Goal: Transaction & Acquisition: Purchase product/service

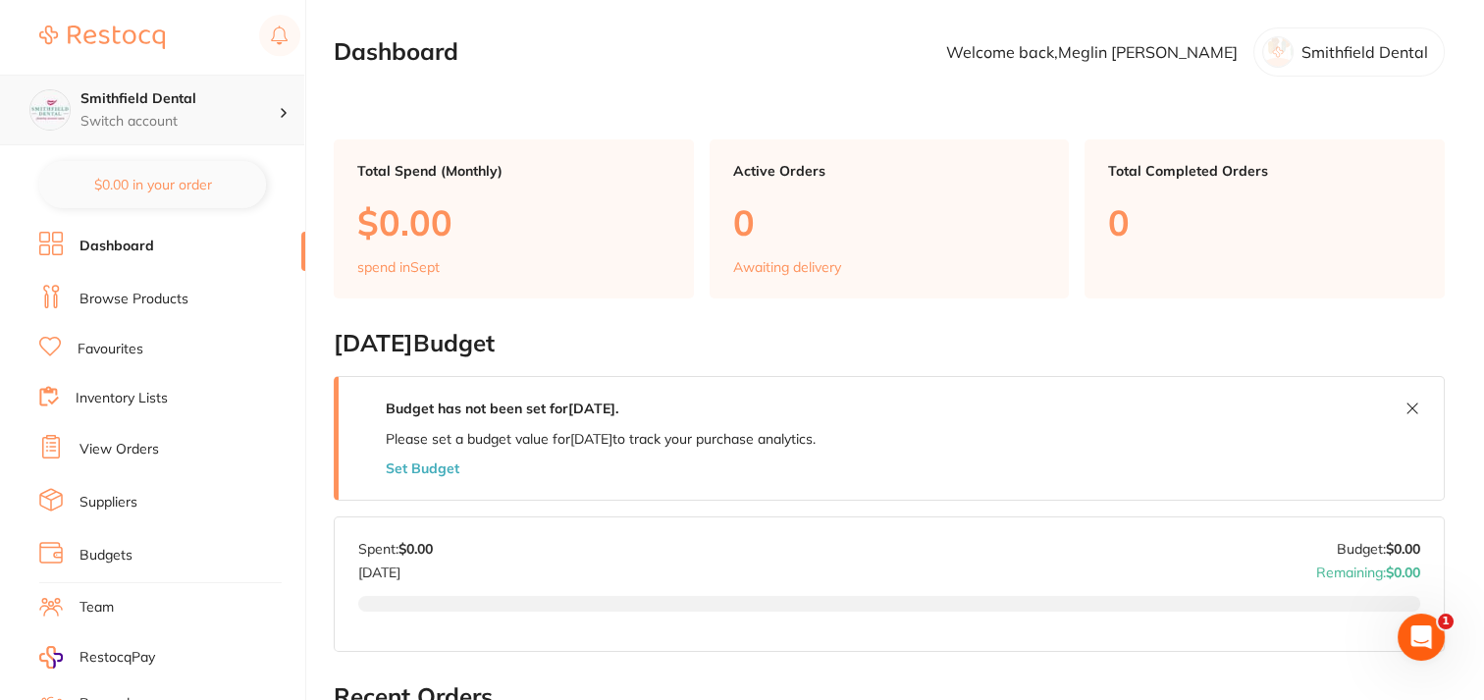
click at [164, 127] on p "Switch account" at bounding box center [179, 122] width 198 height 20
click at [279, 105] on div at bounding box center [292, 110] width 26 height 18
click at [1348, 64] on div "Smithfield Dental" at bounding box center [1348, 51] width 191 height 49
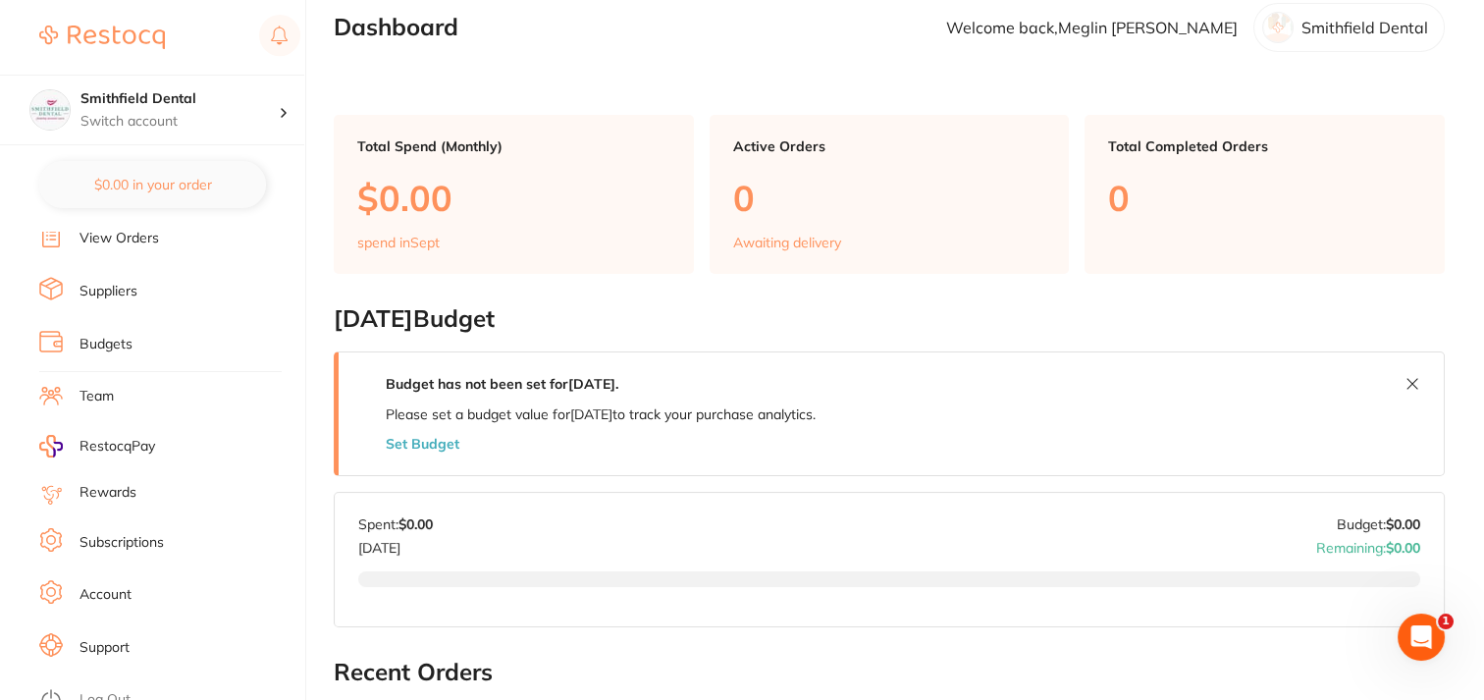
scroll to position [215, 0]
click at [105, 581] on link "Account" at bounding box center [105, 591] width 52 height 20
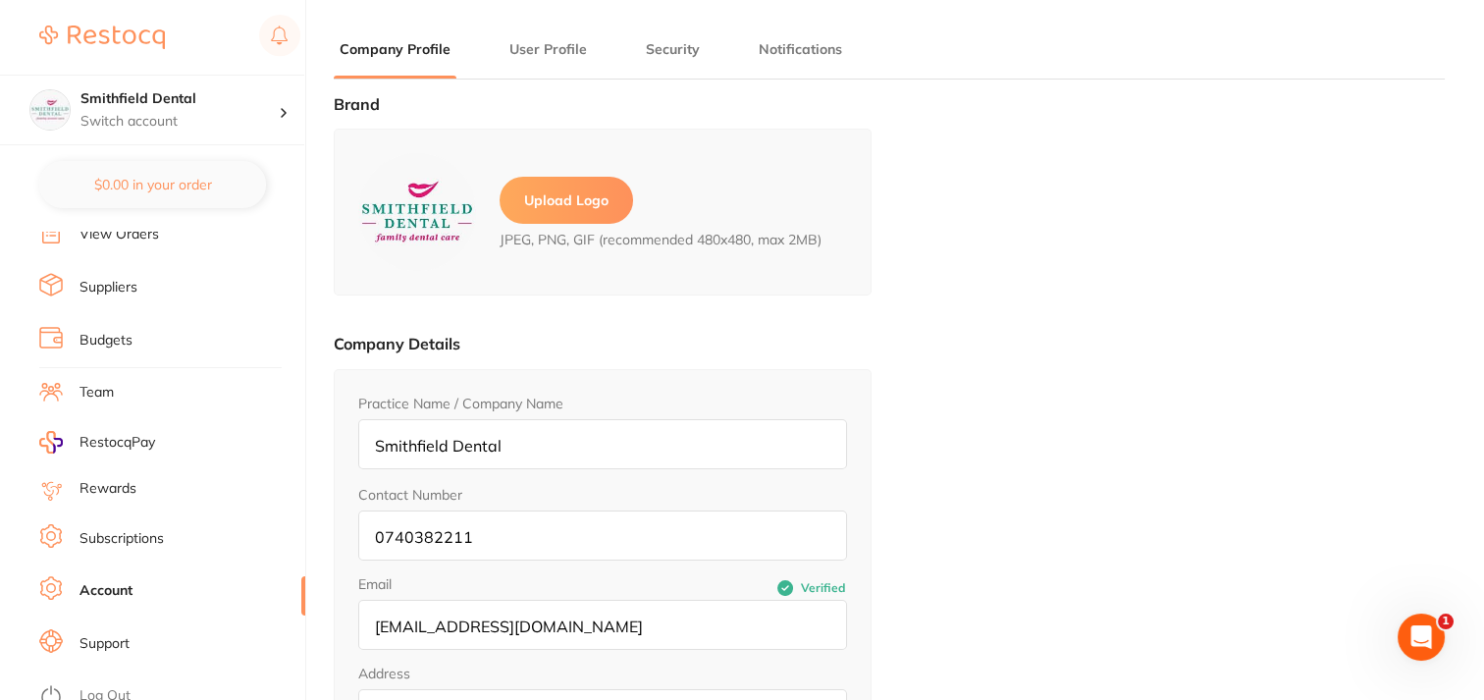
type input "Meglin"
type input "[PERSON_NAME]"
type input "[EMAIL_ADDRESS][DOMAIN_NAME]"
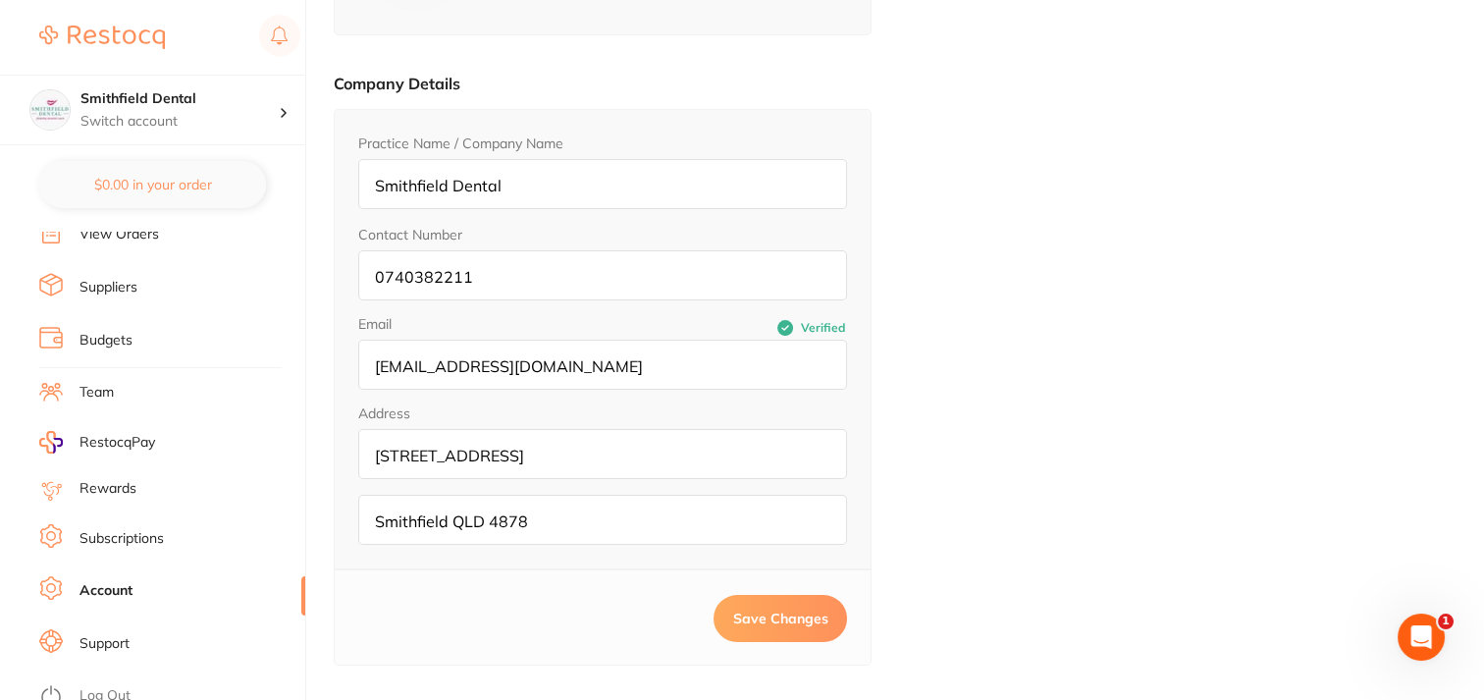
scroll to position [263, 0]
click at [105, 636] on link "Support" at bounding box center [104, 644] width 50 height 20
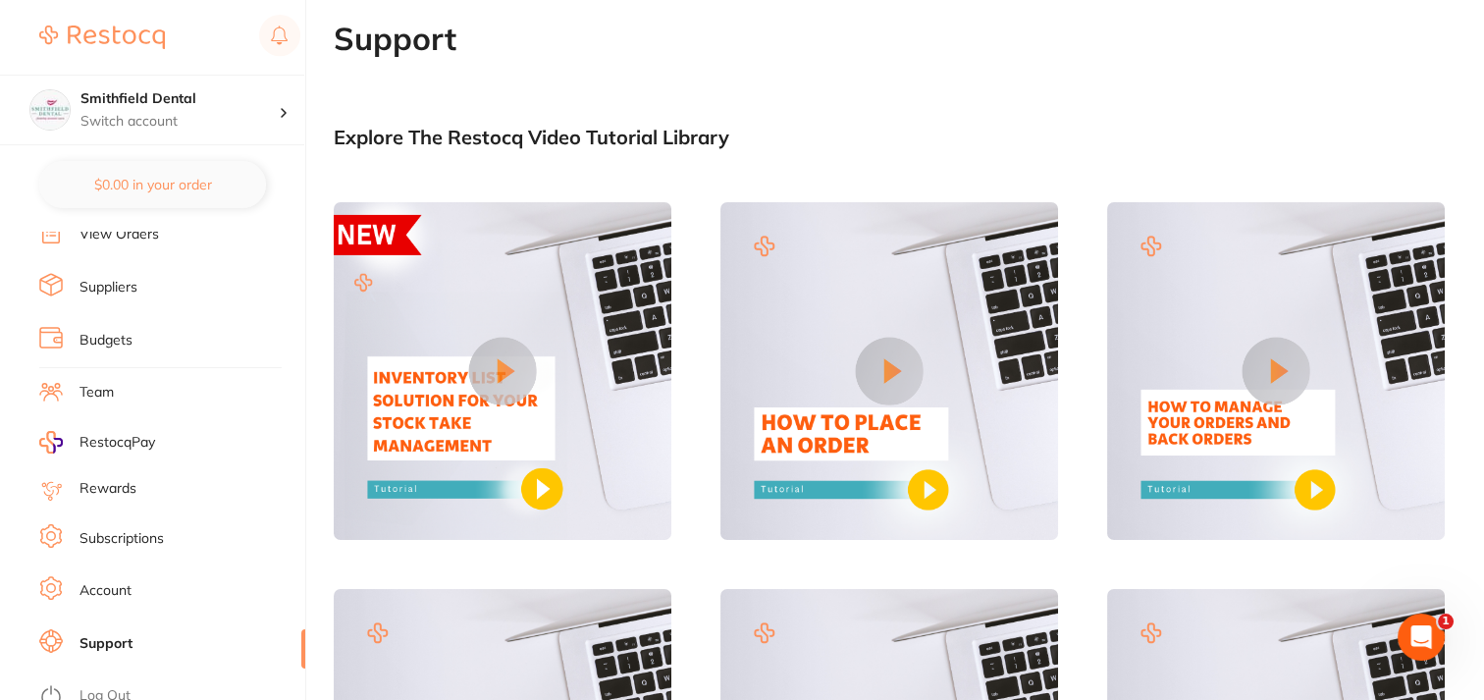
click at [98, 583] on link "Account" at bounding box center [105, 591] width 52 height 20
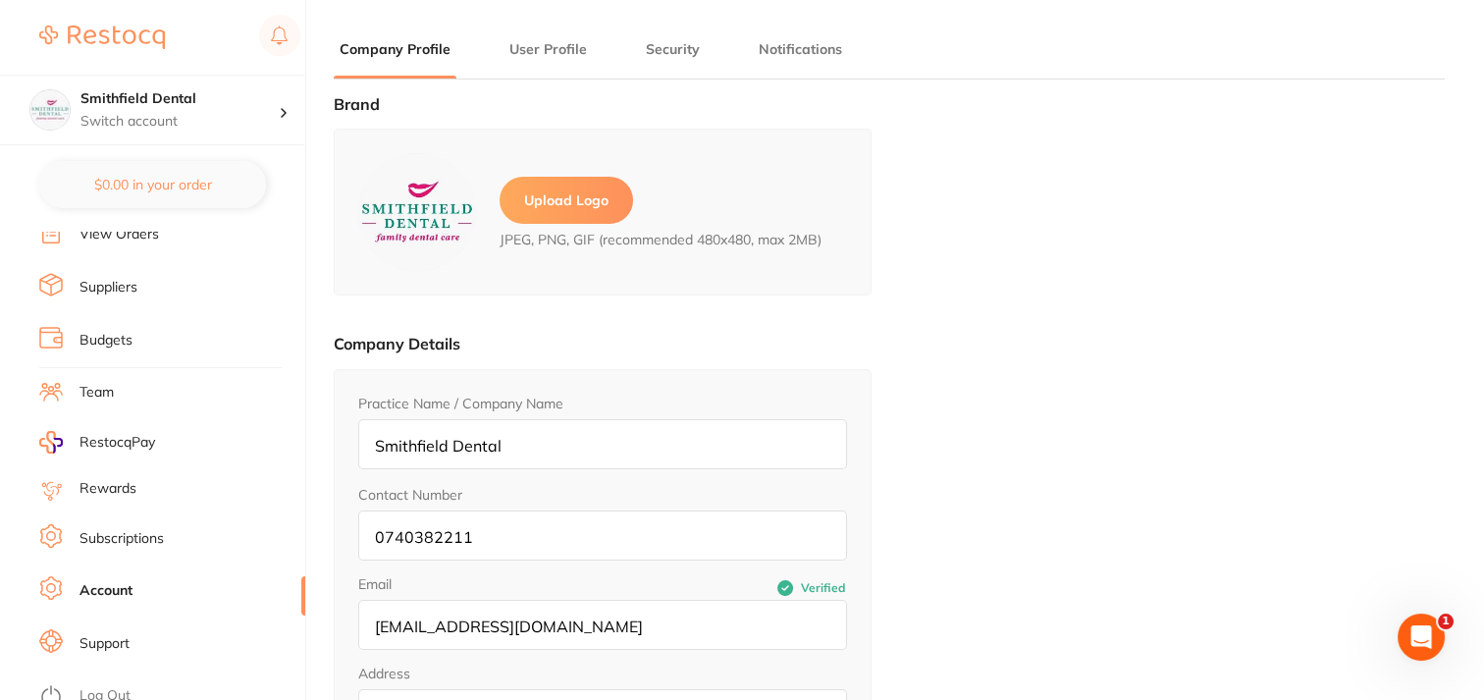
type input "Meglin"
type input "[PERSON_NAME]"
type input "[EMAIL_ADDRESS][DOMAIN_NAME]"
click at [665, 50] on button "Security" at bounding box center [673, 49] width 66 height 19
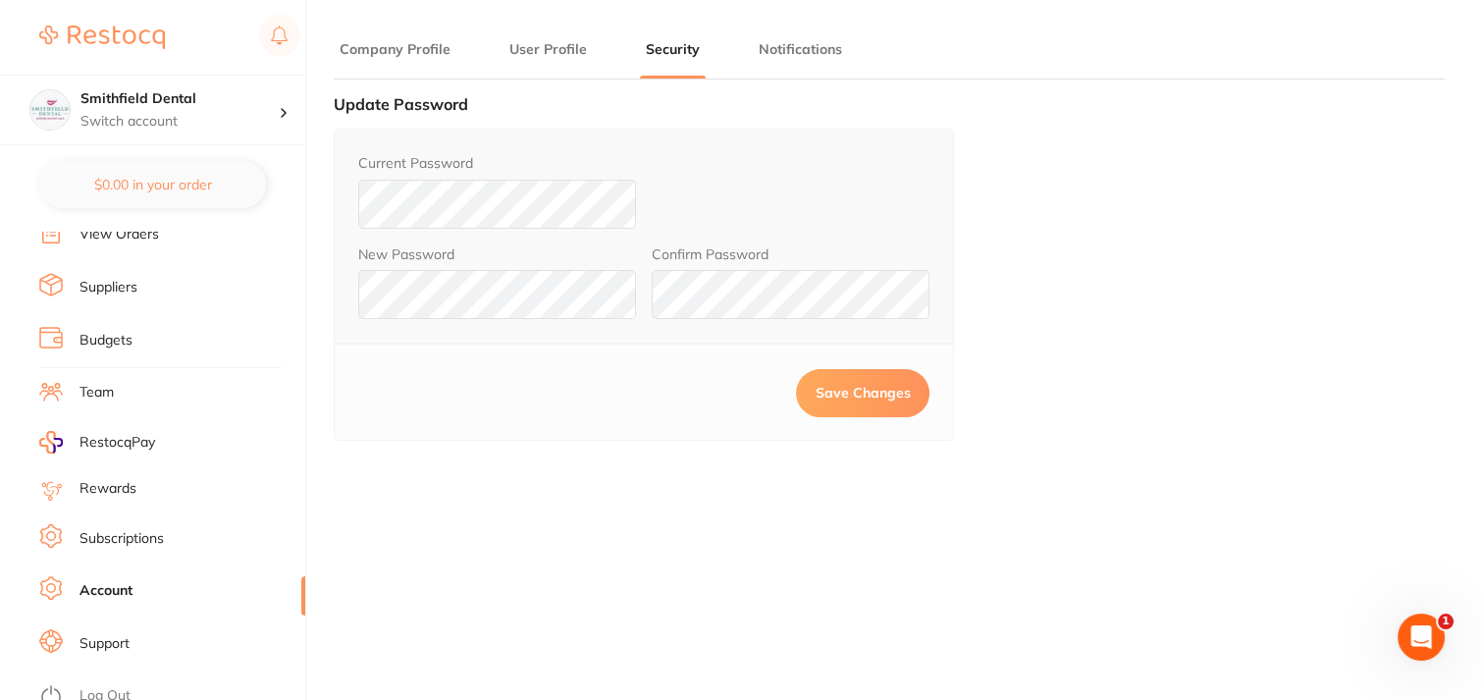
click at [501, 274] on form "Current Password New Password Confirm Password" at bounding box center [643, 236] width 571 height 166
click at [288, 175] on div "$0.00 Smithfield Dental Switch account Smithfield Dental $0.00 in your order Da…" at bounding box center [742, 350] width 1484 height 700
click at [879, 385] on span "Save Changes" at bounding box center [863, 393] width 95 height 18
click at [105, 117] on p "Switch account" at bounding box center [179, 122] width 198 height 20
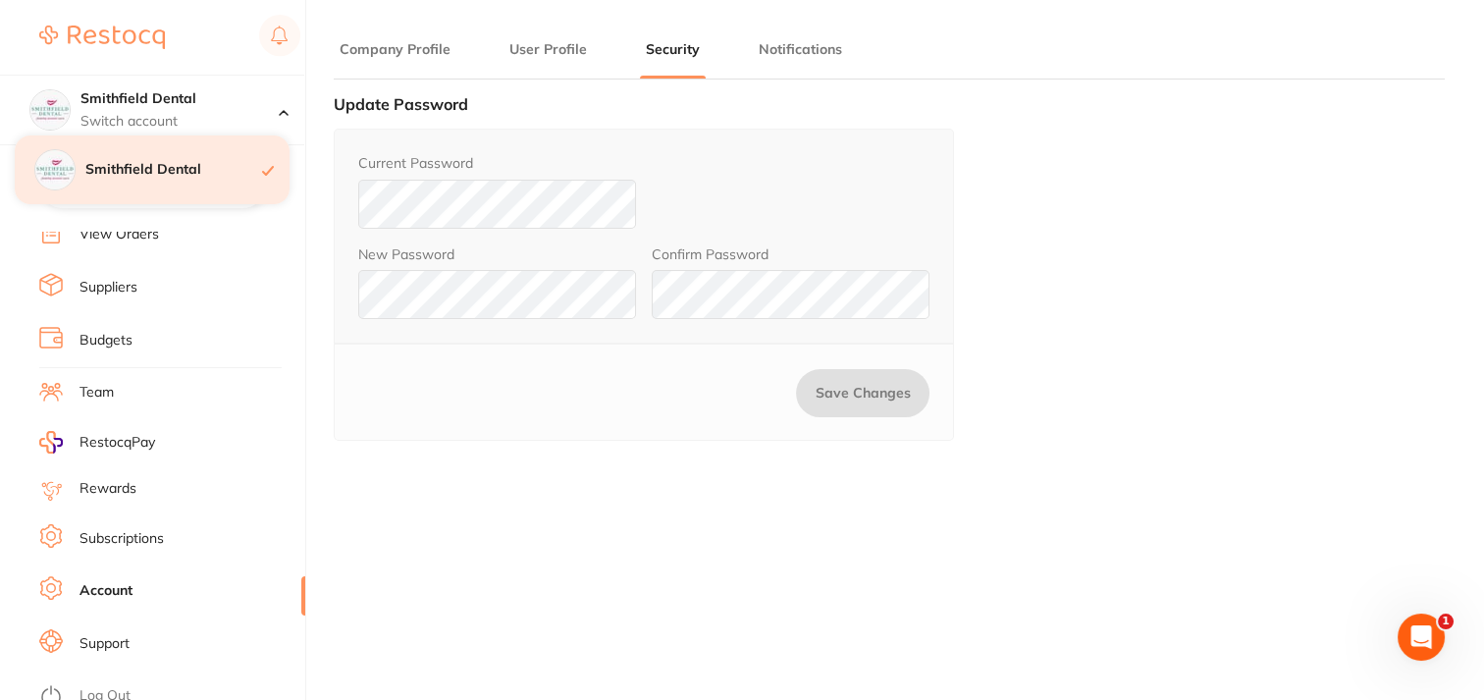
click at [199, 170] on h4 "Smithfield Dental" at bounding box center [173, 170] width 177 height 20
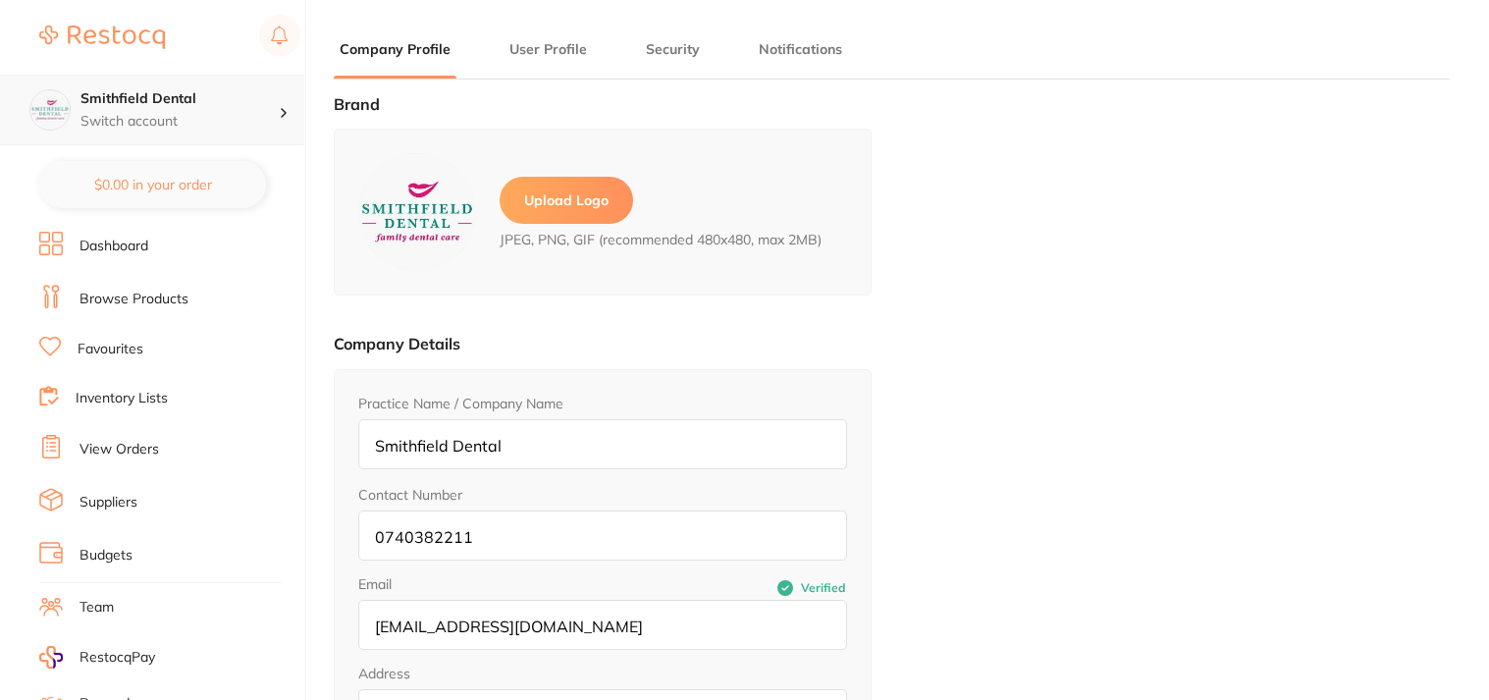
type input "Meglin"
type input "[PERSON_NAME]"
type input "[EMAIL_ADDRESS][DOMAIN_NAME]"
click at [132, 237] on link "Dashboard" at bounding box center [113, 247] width 69 height 20
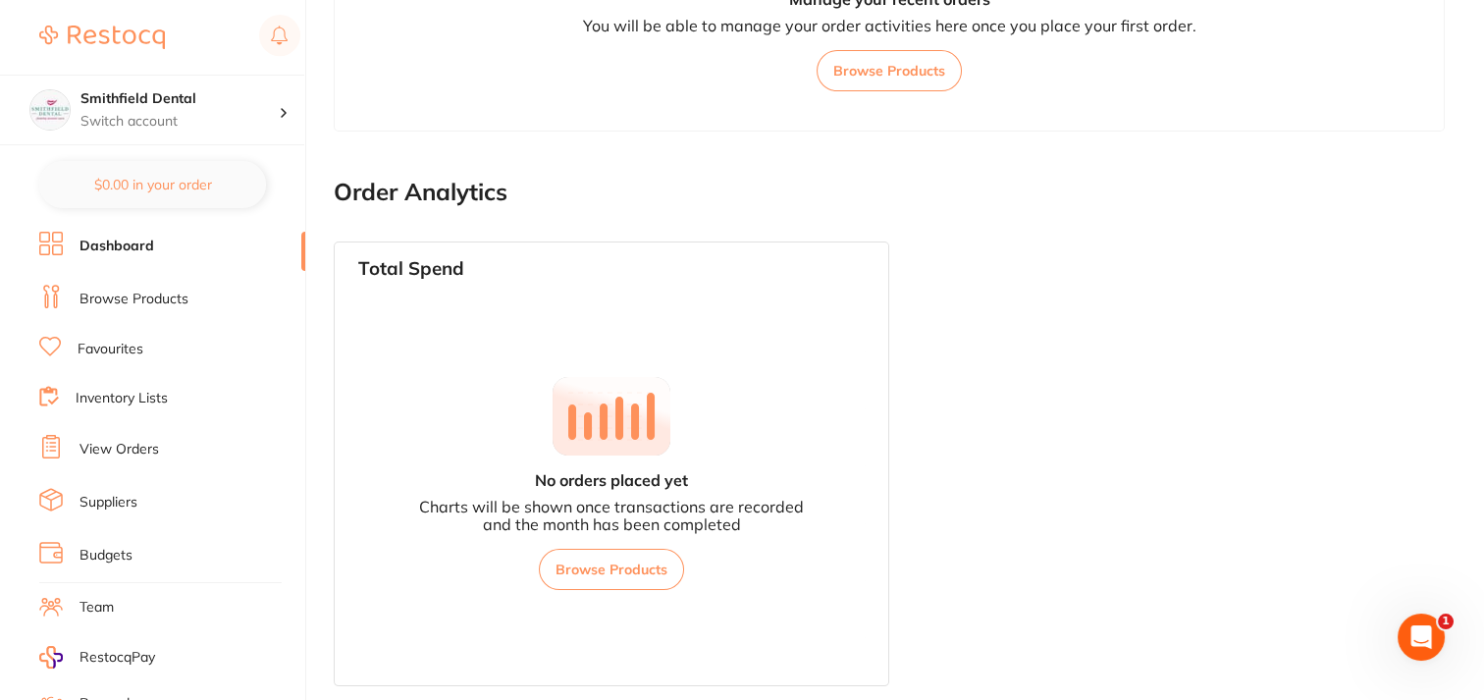
scroll to position [857, 0]
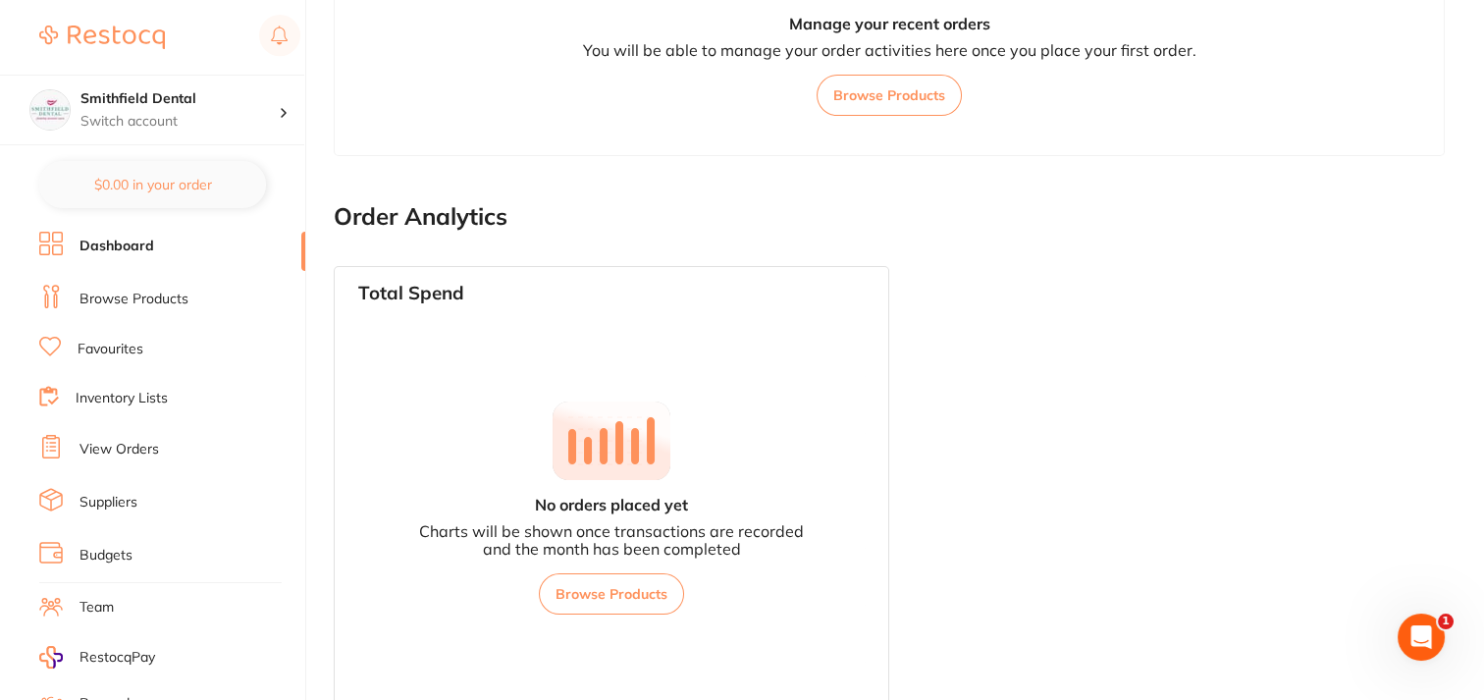
click at [151, 294] on link "Browse Products" at bounding box center [133, 300] width 109 height 20
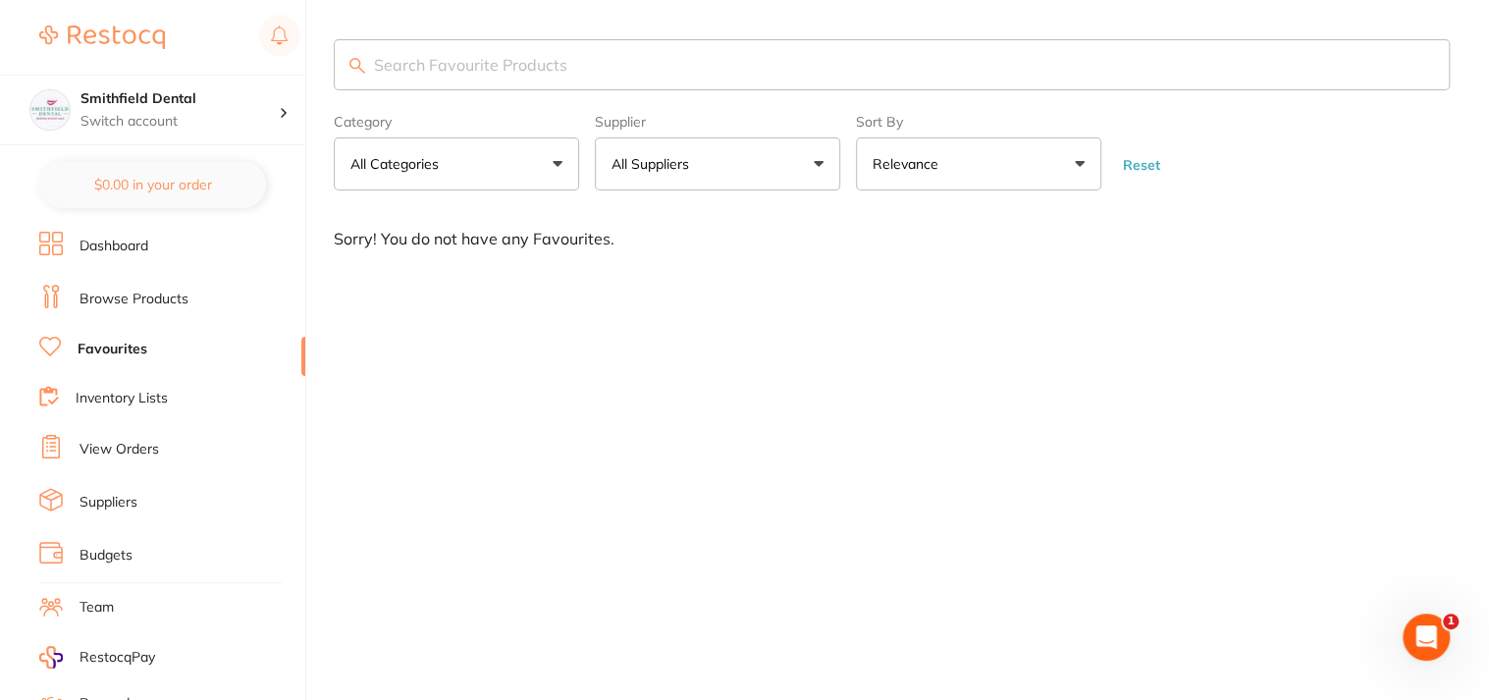
click at [565, 78] on input "search" at bounding box center [892, 64] width 1116 height 51
type input "lignocane"
click at [110, 252] on link "Dashboard" at bounding box center [113, 247] width 69 height 20
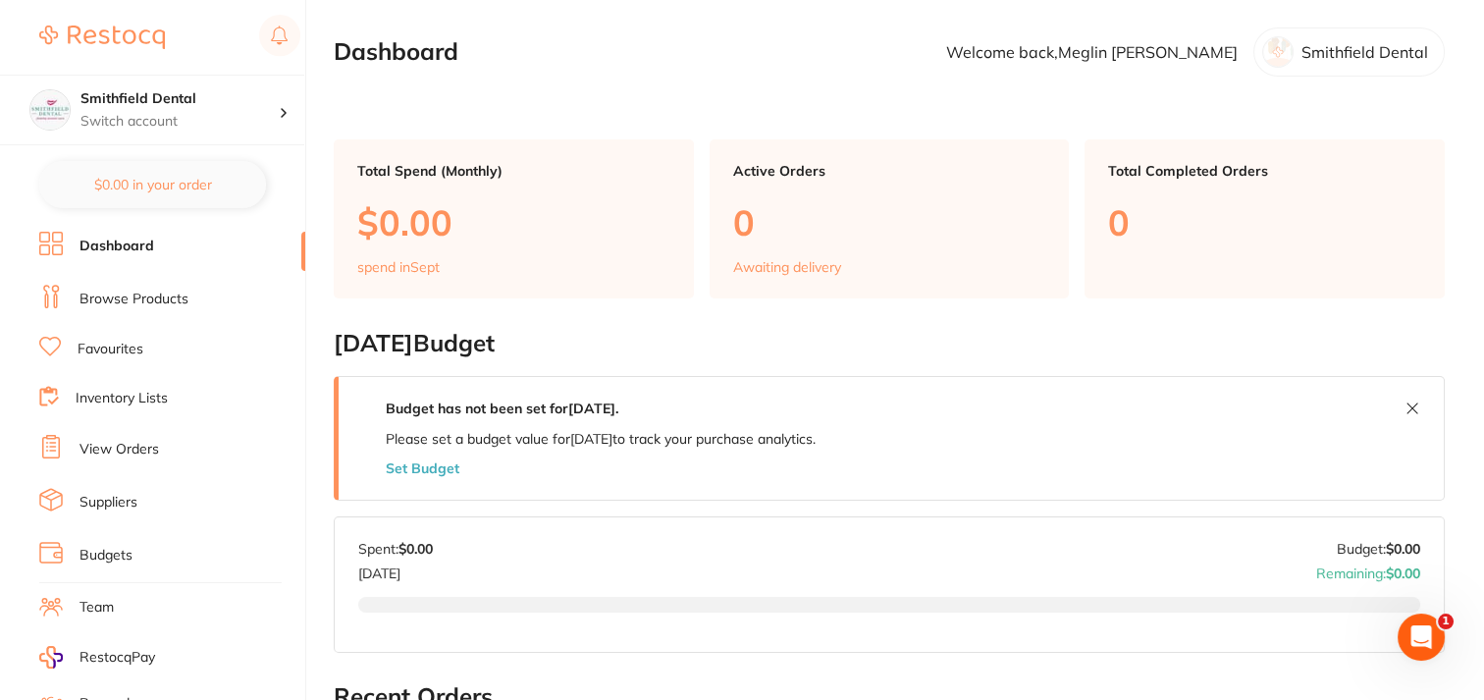
click at [105, 286] on li "Browse Products" at bounding box center [172, 299] width 266 height 29
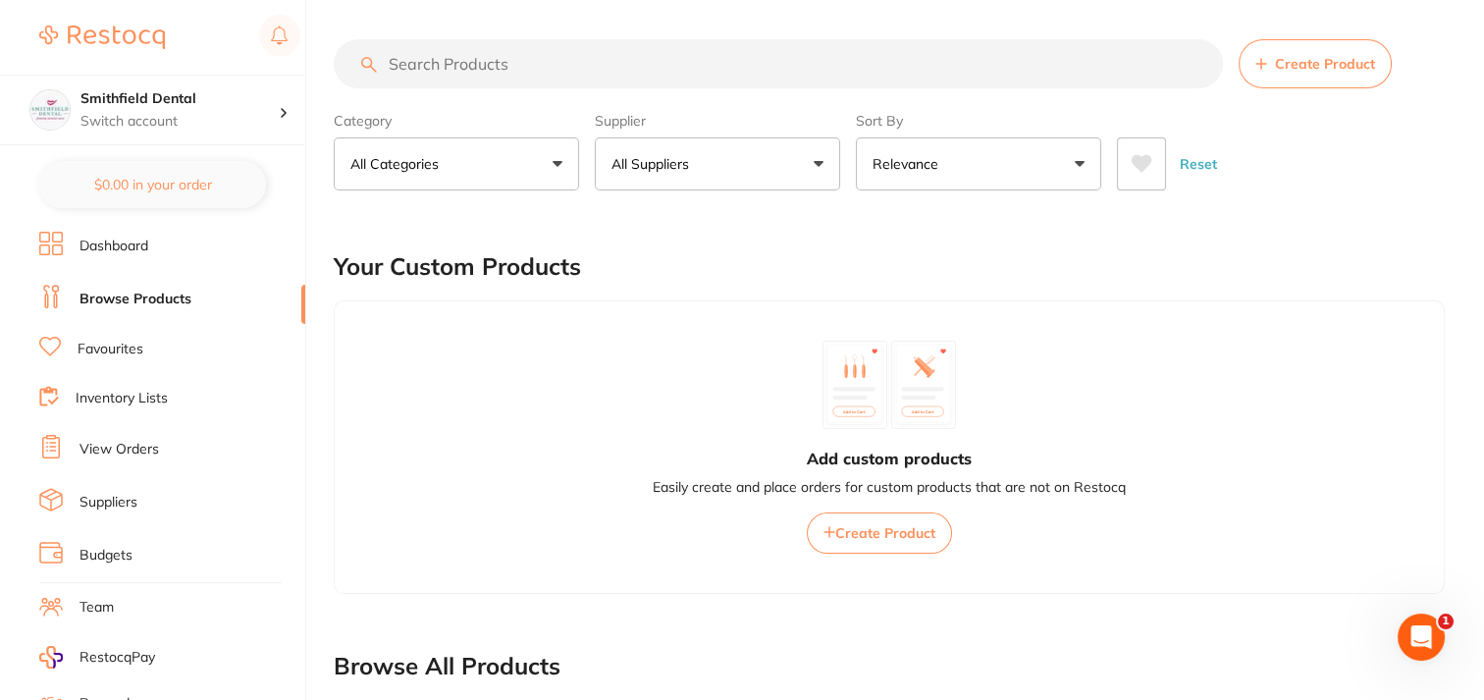
click at [593, 64] on input "search" at bounding box center [778, 63] width 889 height 49
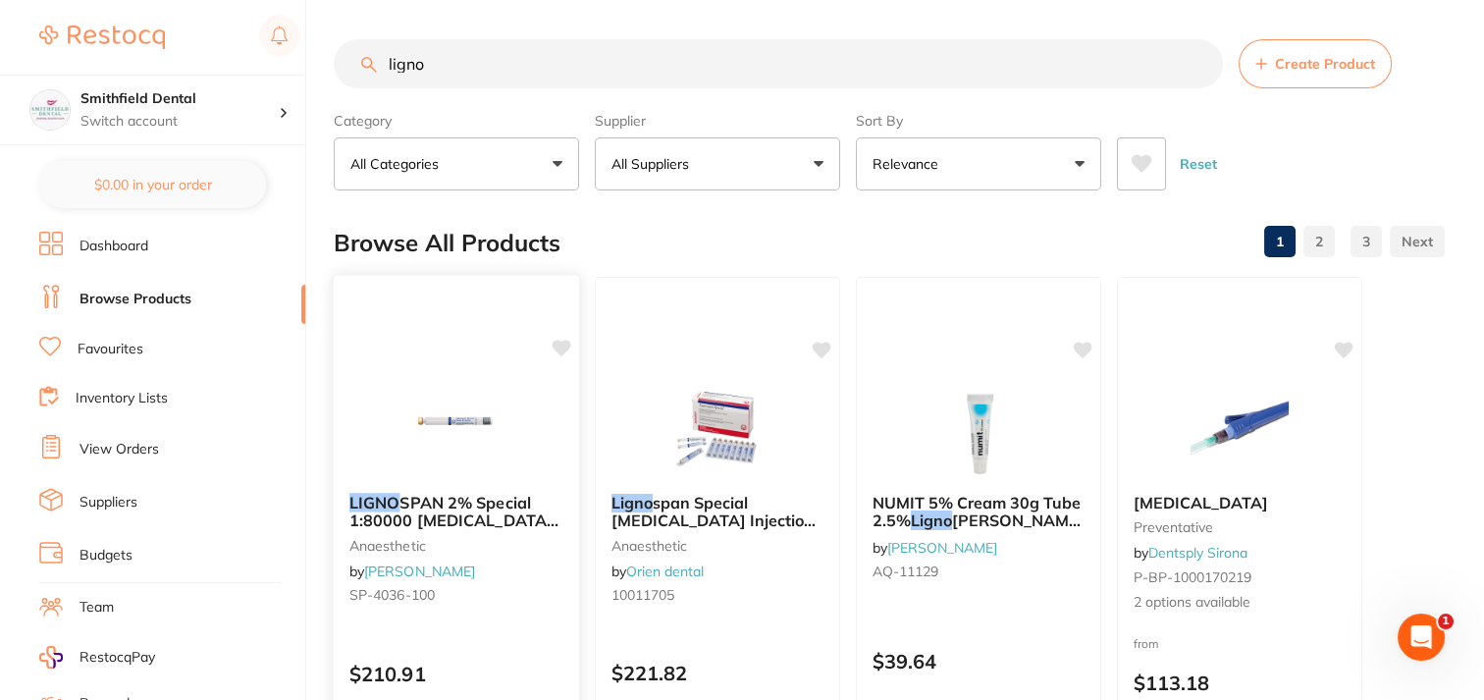
type input "ligno"
click at [449, 444] on img at bounding box center [456, 427] width 129 height 99
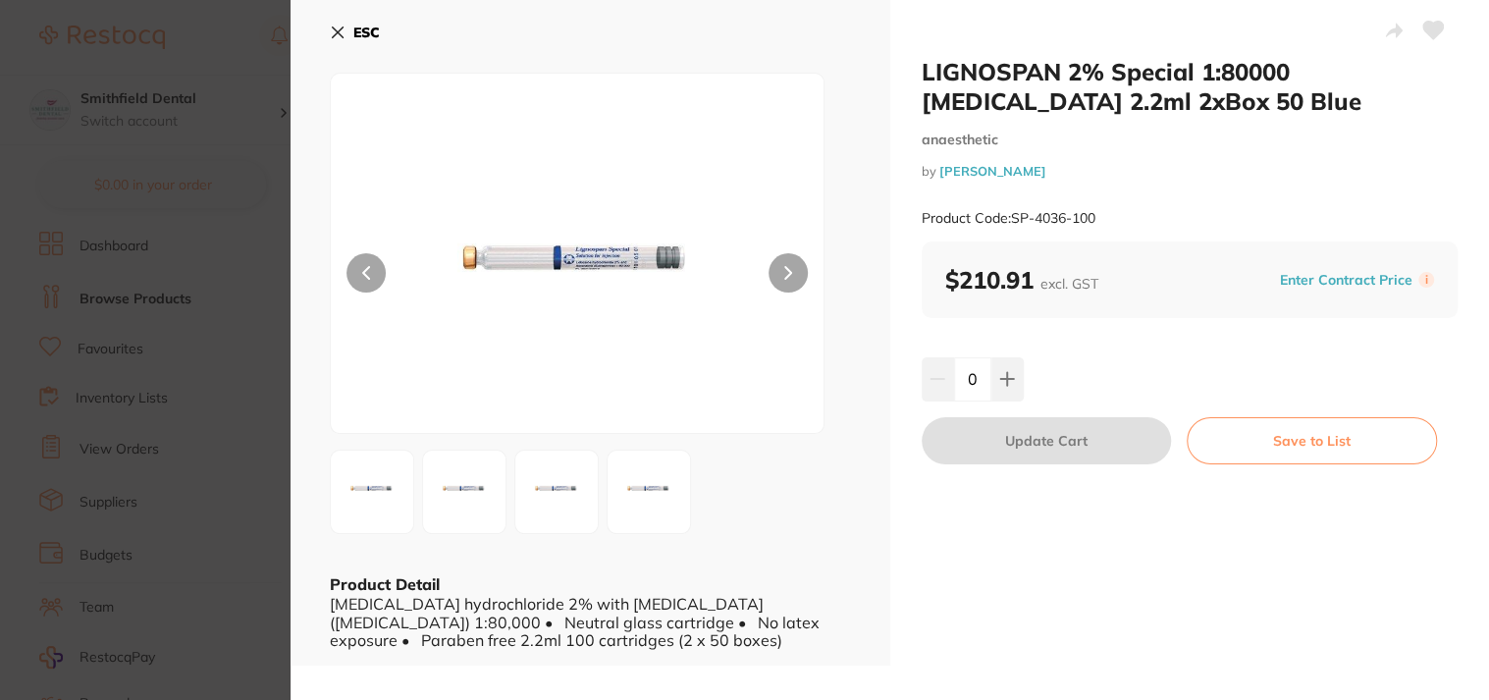
click at [1426, 29] on icon at bounding box center [1433, 31] width 21 height 18
click at [340, 33] on icon at bounding box center [338, 32] width 11 height 11
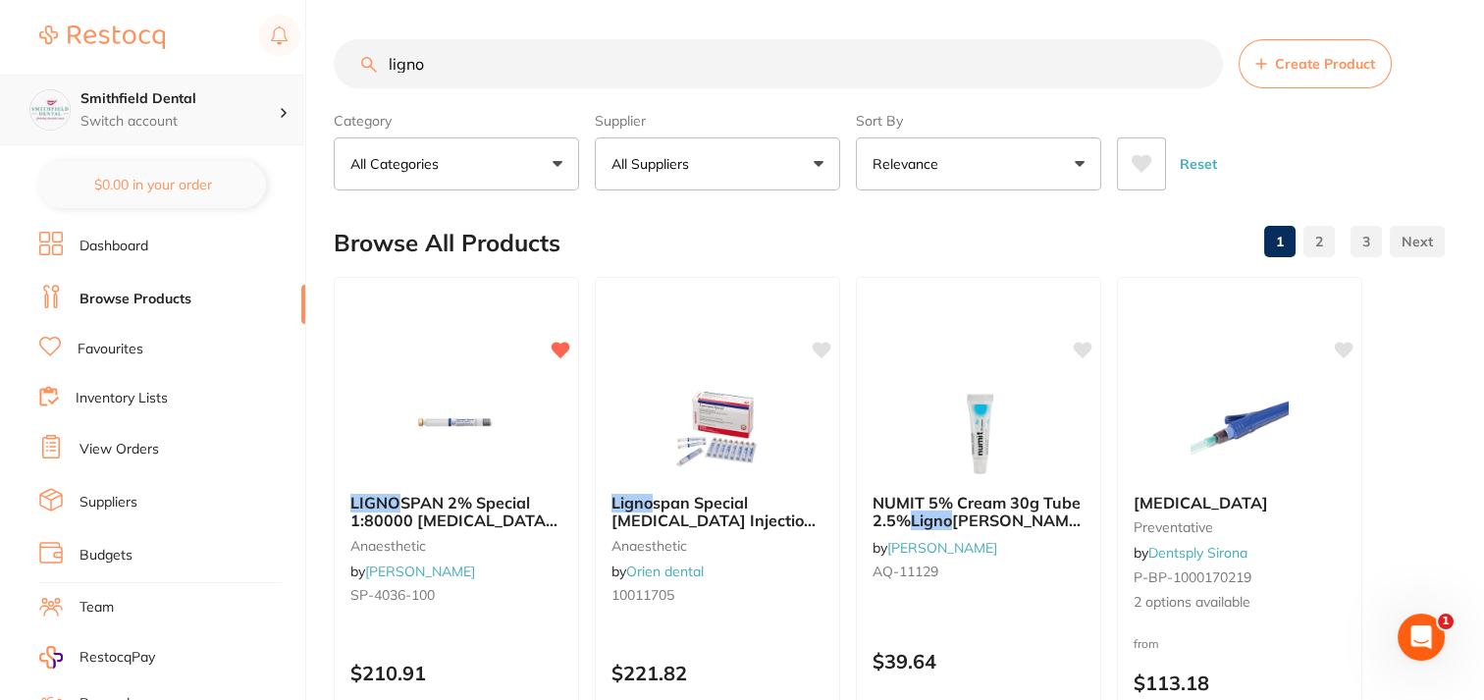
drag, startPoint x: 520, startPoint y: 60, endPoint x: 100, endPoint y: 88, distance: 421.0
click at [100, 88] on div "$0.00 Smithfield Dental Switch account Smithfield Dental $0.00 in your order Da…" at bounding box center [742, 350] width 1484 height 700
type input "septanest"
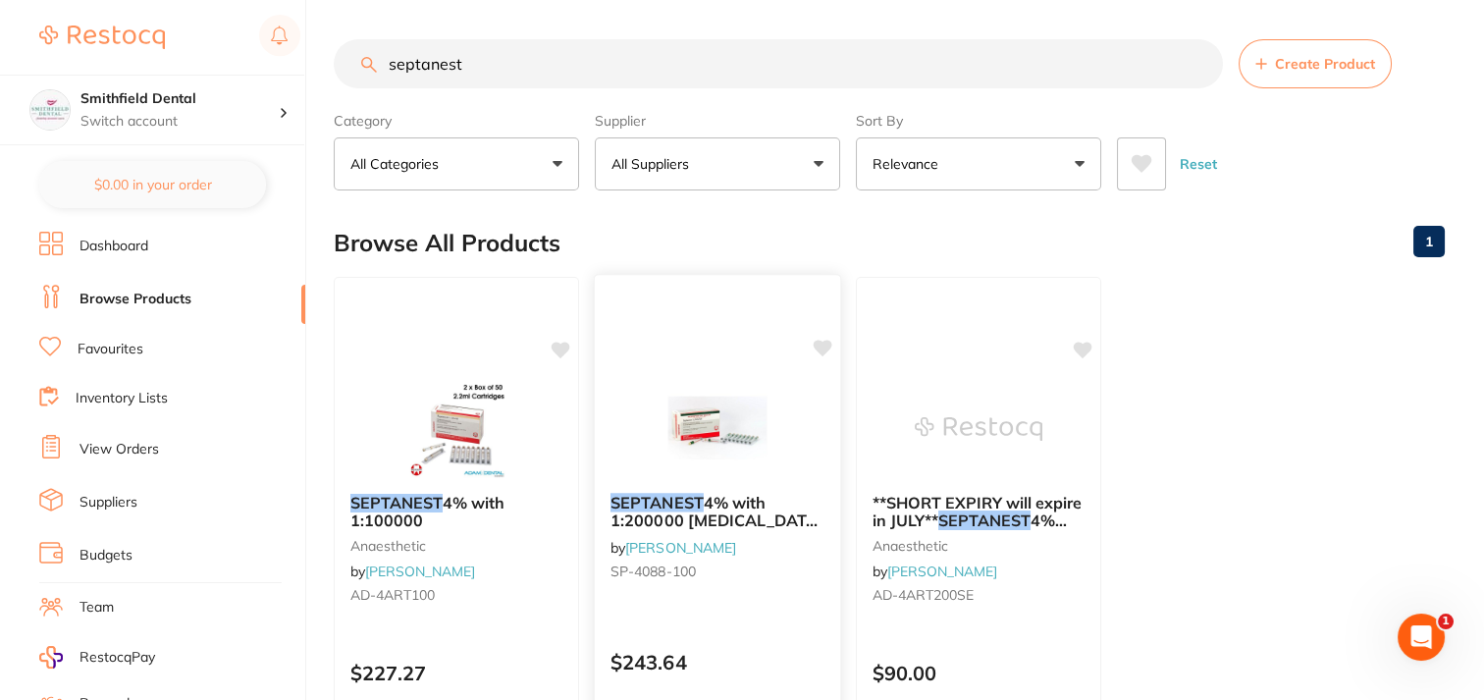
click at [630, 442] on div at bounding box center [717, 427] width 245 height 99
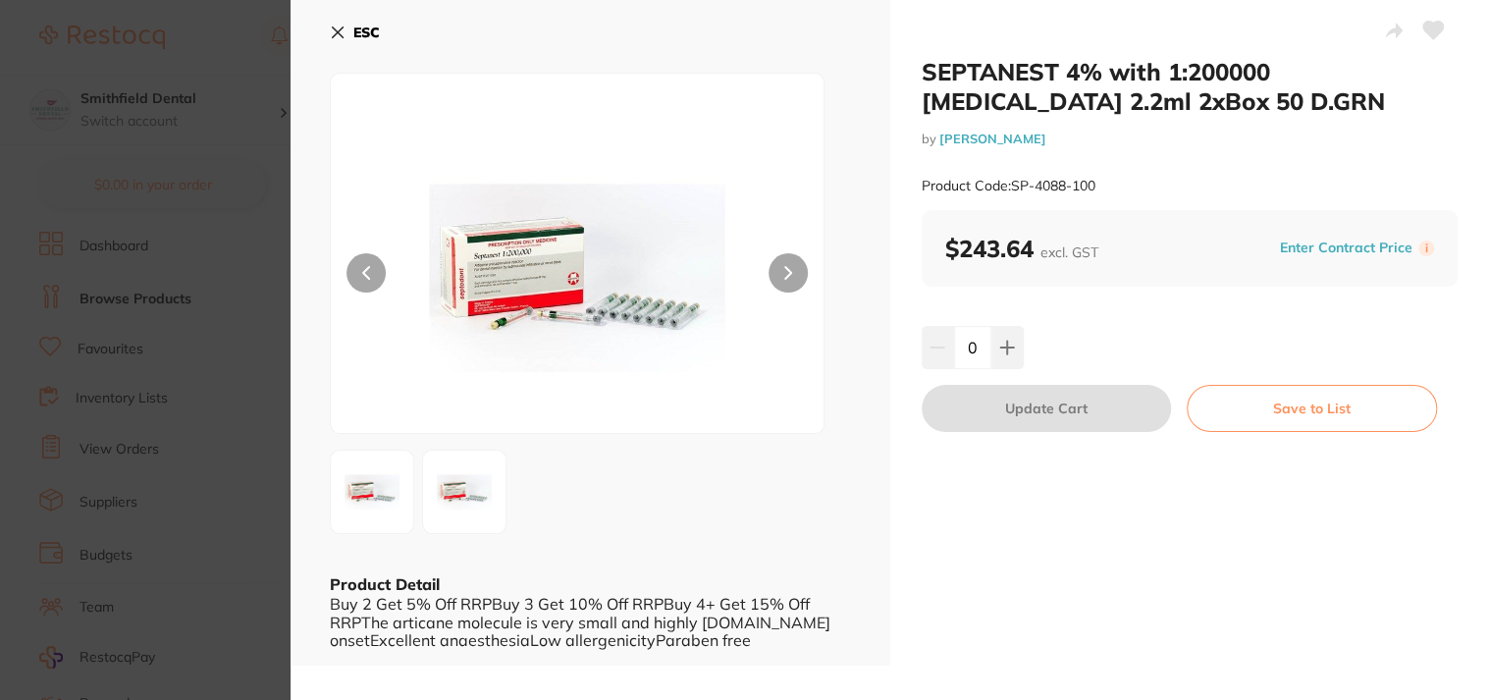
click at [1427, 27] on icon at bounding box center [1433, 31] width 21 height 18
click at [345, 29] on button "ESC" at bounding box center [355, 32] width 50 height 33
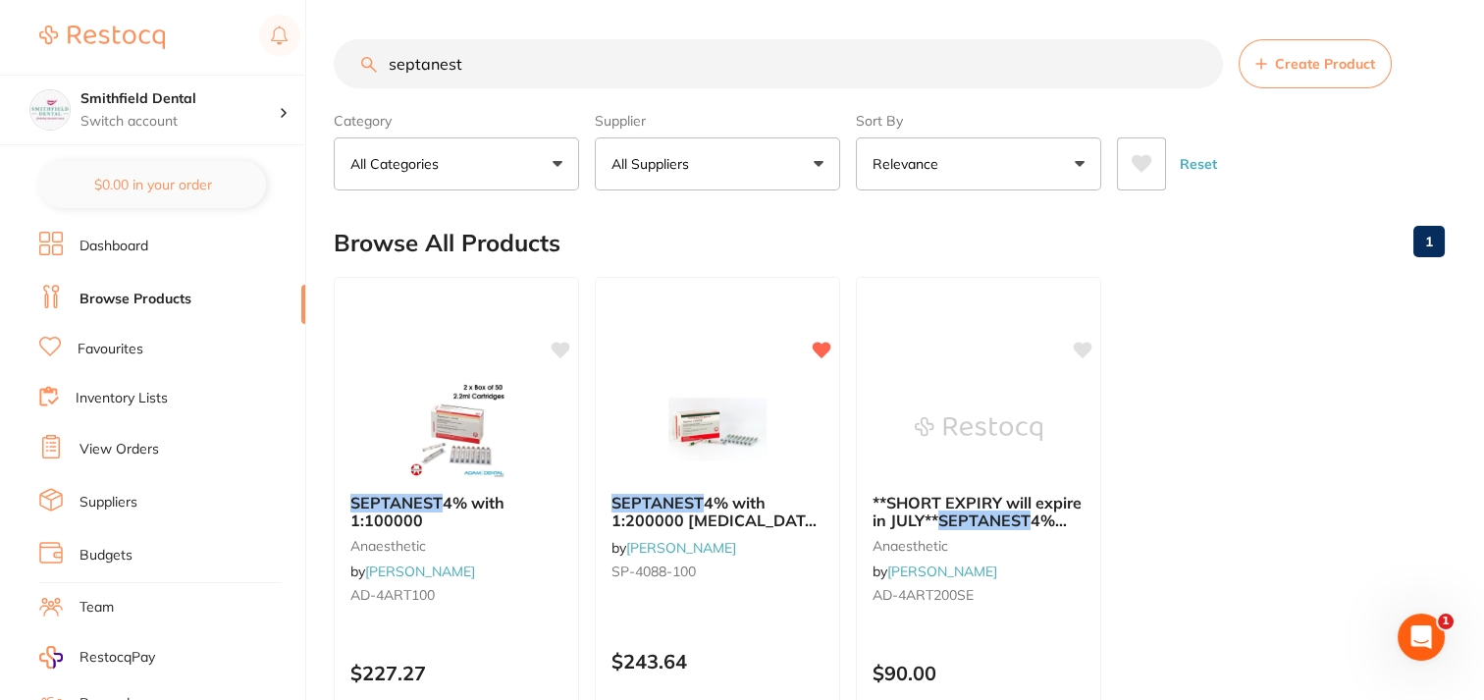
drag, startPoint x: 475, startPoint y: 64, endPoint x: 183, endPoint y: 55, distance: 292.6
click at [183, 55] on div "$0.00 Smithfield Dental Switch account Smithfield Dental $0.00 in your order Da…" at bounding box center [742, 350] width 1484 height 700
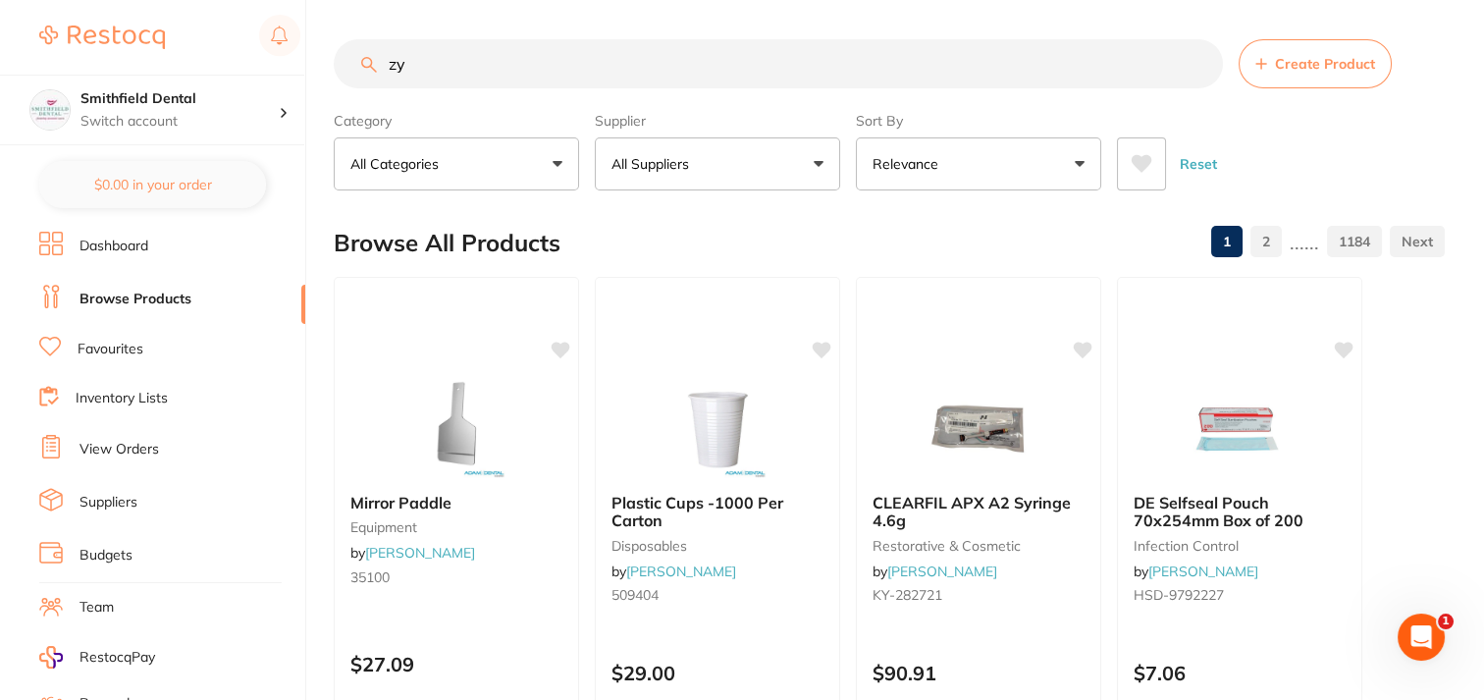
type input "z"
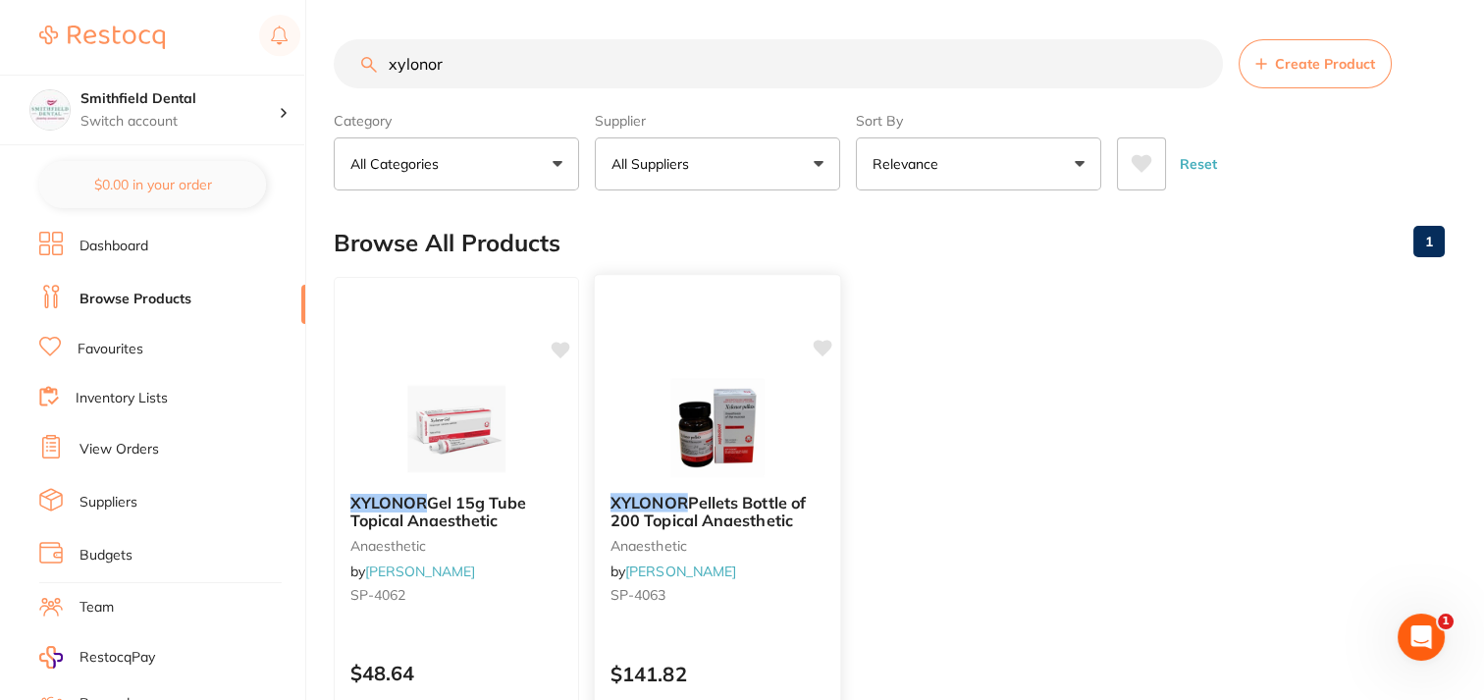
type input "xylonor"
click at [818, 347] on icon at bounding box center [823, 348] width 19 height 17
drag, startPoint x: 501, startPoint y: 60, endPoint x: 246, endPoint y: 26, distance: 257.3
click at [246, 26] on div "$0.00 Smithfield Dental Switch account Smithfield Dental $0.00 in your order Da…" at bounding box center [742, 350] width 1484 height 700
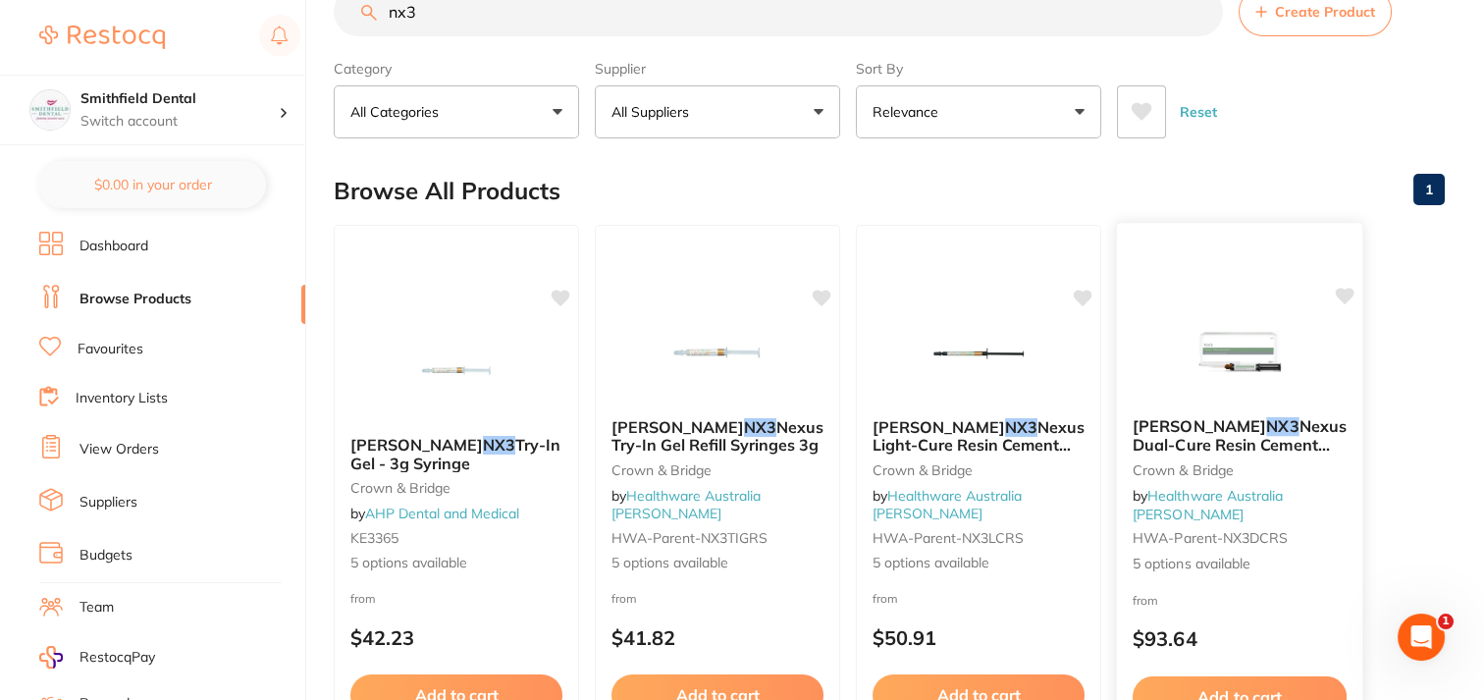
scroll to position [49, 0]
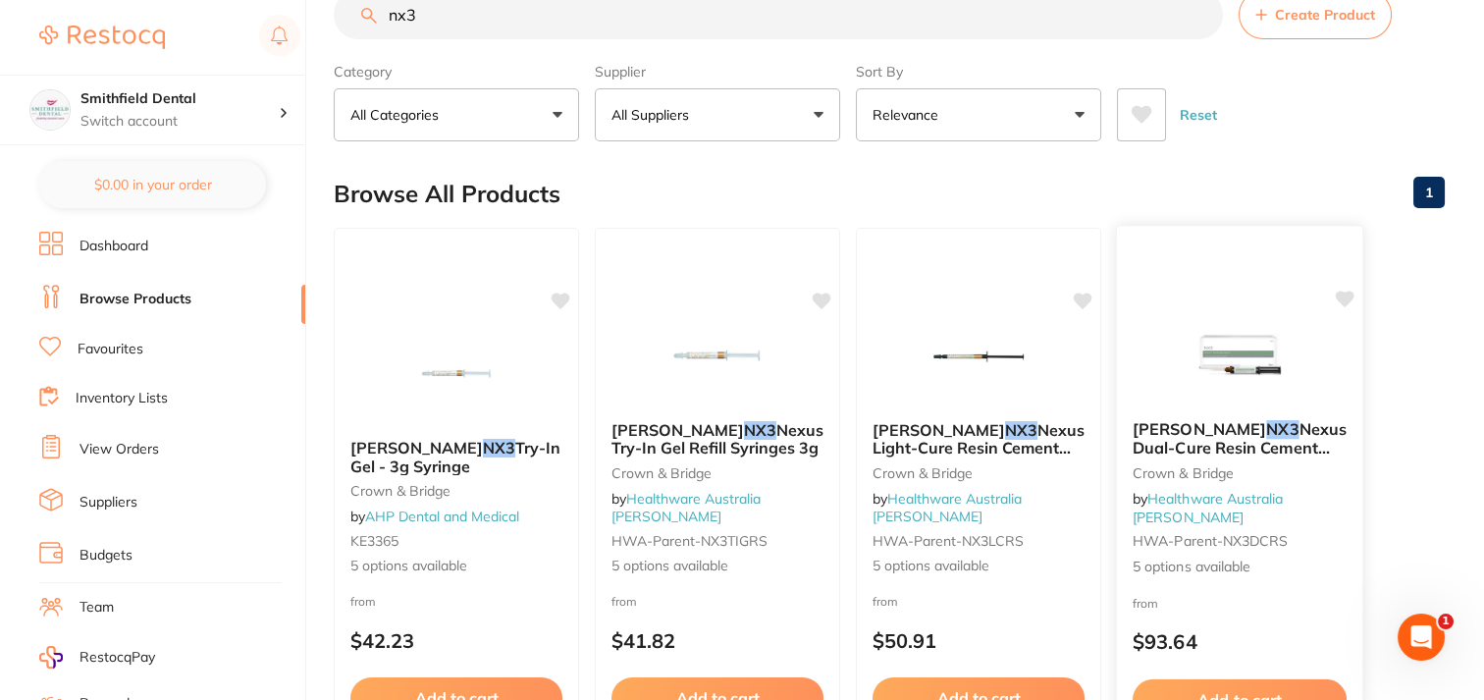
type input "nx3"
click at [1337, 301] on icon at bounding box center [1345, 300] width 20 height 20
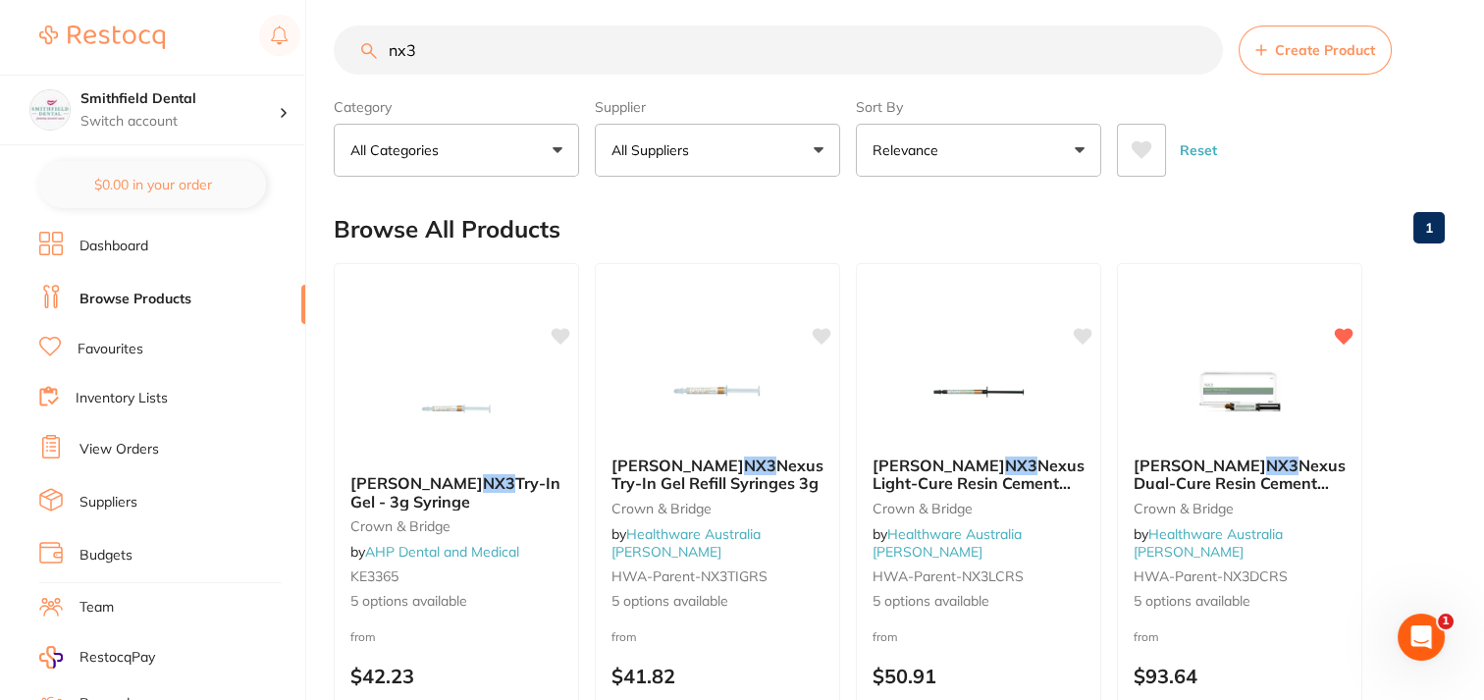
scroll to position [0, 0]
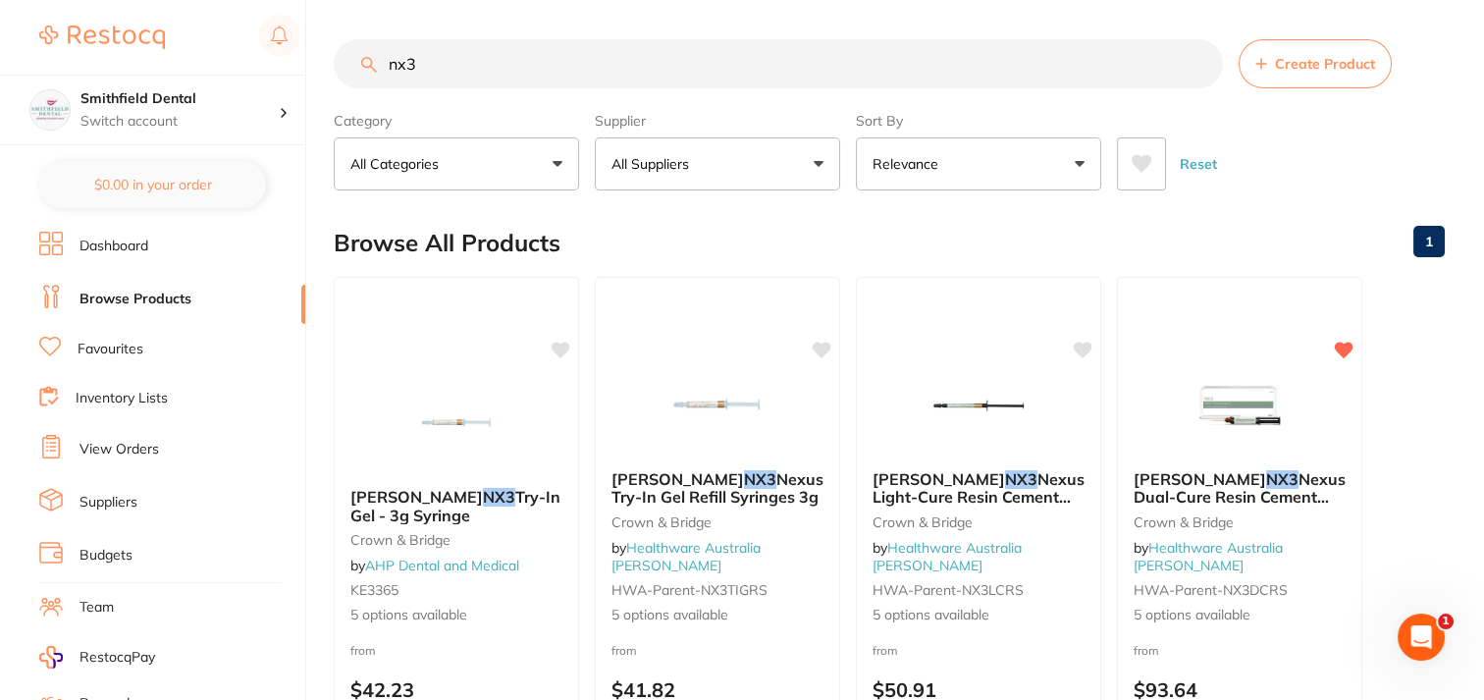
drag, startPoint x: 491, startPoint y: 55, endPoint x: 41, endPoint y: -17, distance: 455.1
click at [41, 0] on html "$0.00 Smithfield Dental Switch account Smithfield Dental $0.00 in your order Da…" at bounding box center [742, 350] width 1484 height 700
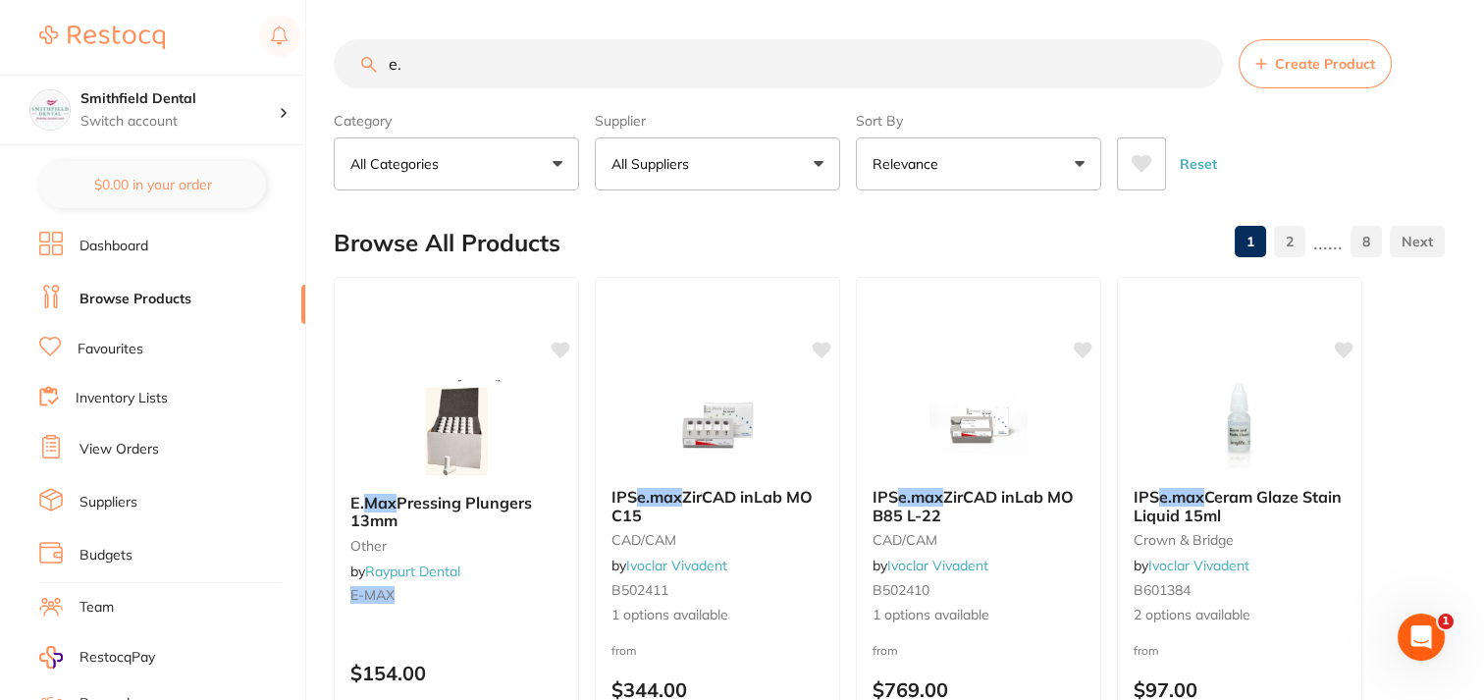
type input "e"
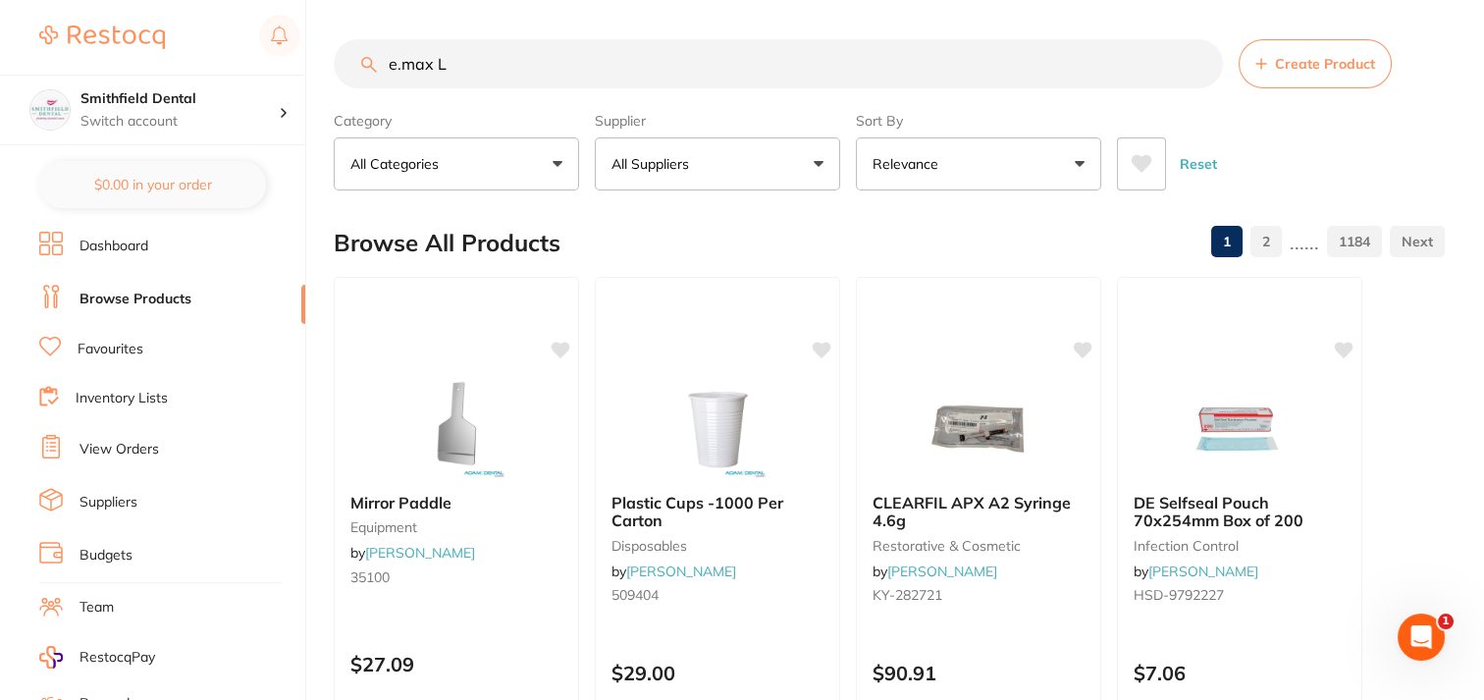
type input "e.max LT"
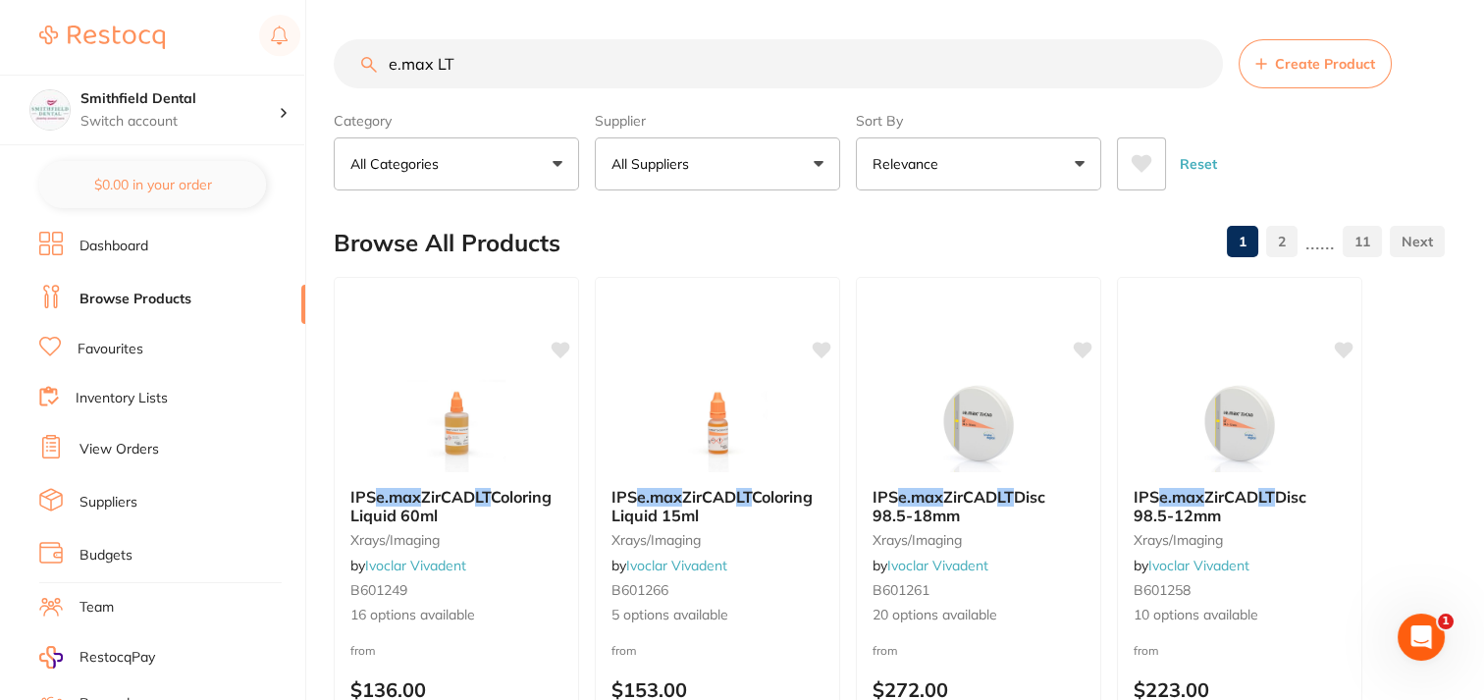
drag, startPoint x: 472, startPoint y: 56, endPoint x: 347, endPoint y: 87, distance: 128.5
click at [347, 87] on div "e.max LT Create Product" at bounding box center [889, 63] width 1111 height 49
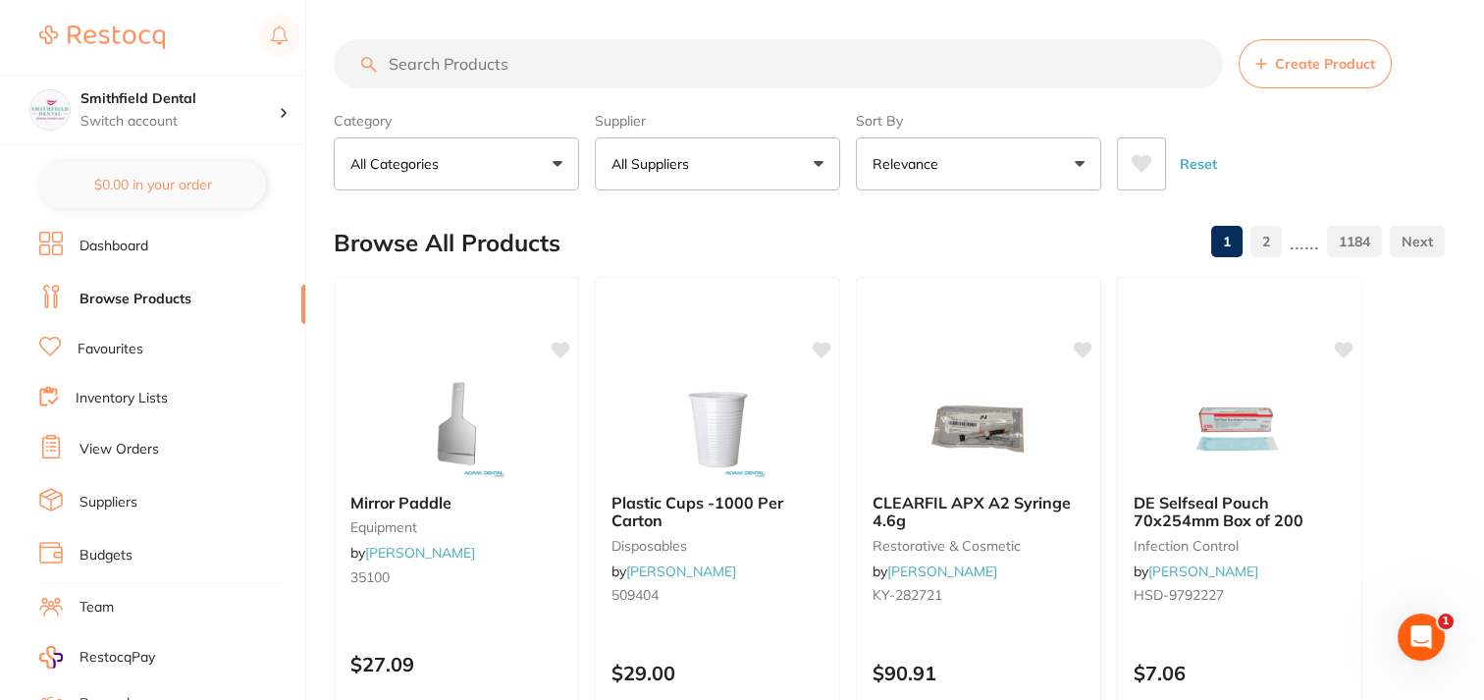
click at [516, 71] on input "search" at bounding box center [778, 63] width 889 height 49
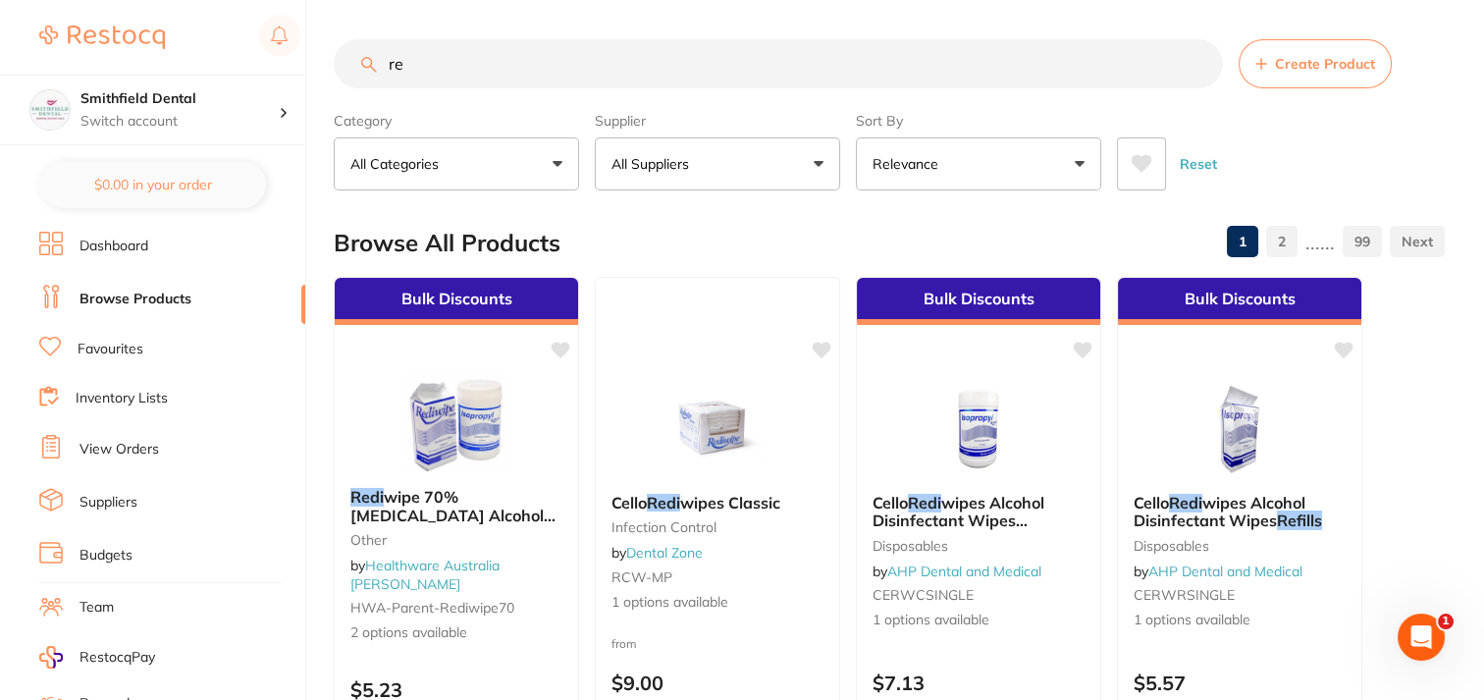
type input "r"
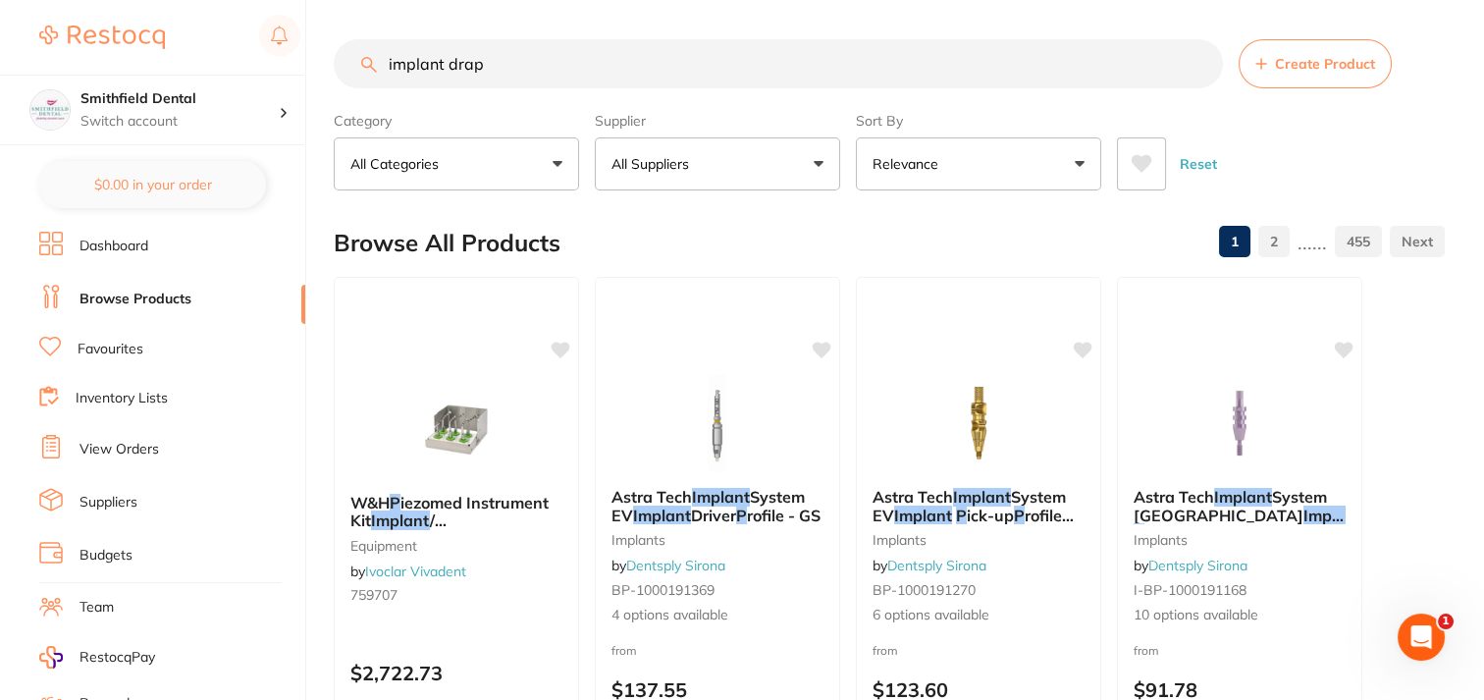
type input "implant drape"
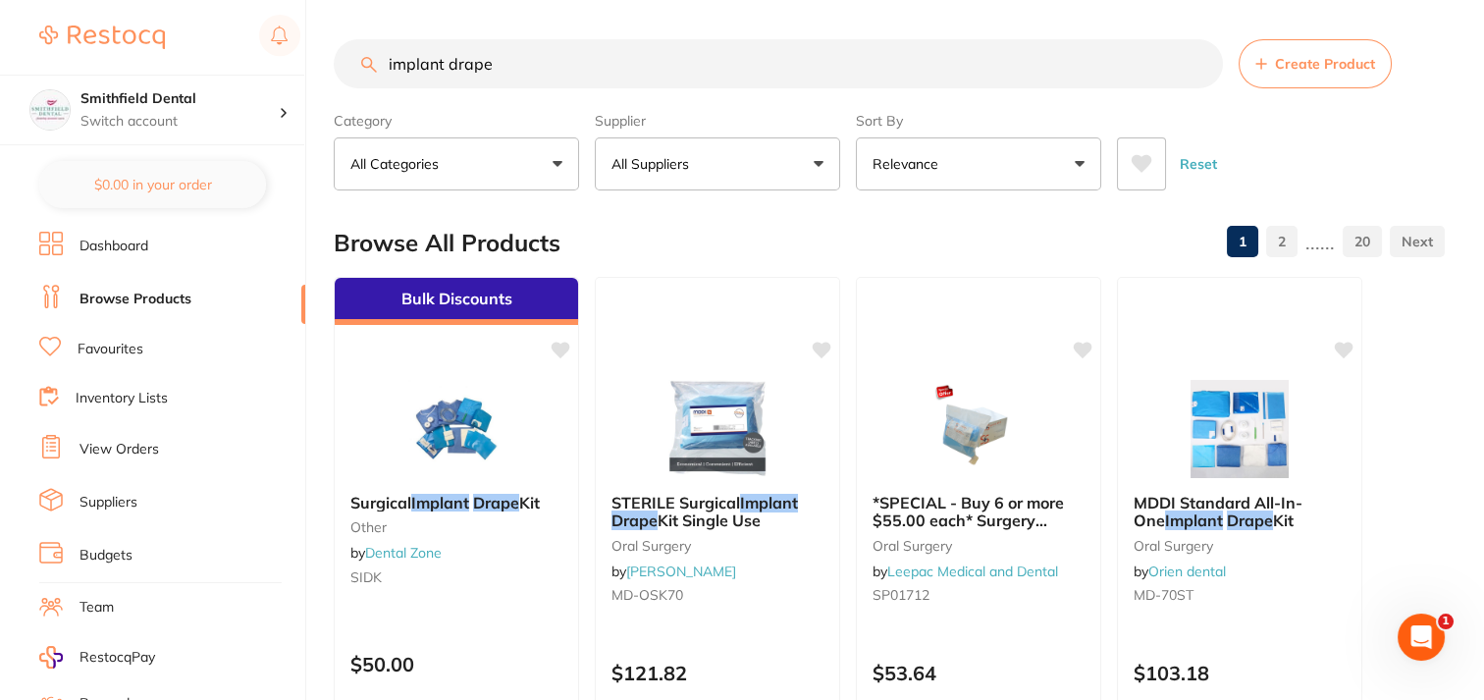
drag, startPoint x: 590, startPoint y: 52, endPoint x: 268, endPoint y: -11, distance: 328.0
click at [268, 0] on html "$0.00 Smithfield Dental Switch account Smithfield Dental $0.00 in your order Da…" at bounding box center [742, 350] width 1484 height 700
type input "medident"
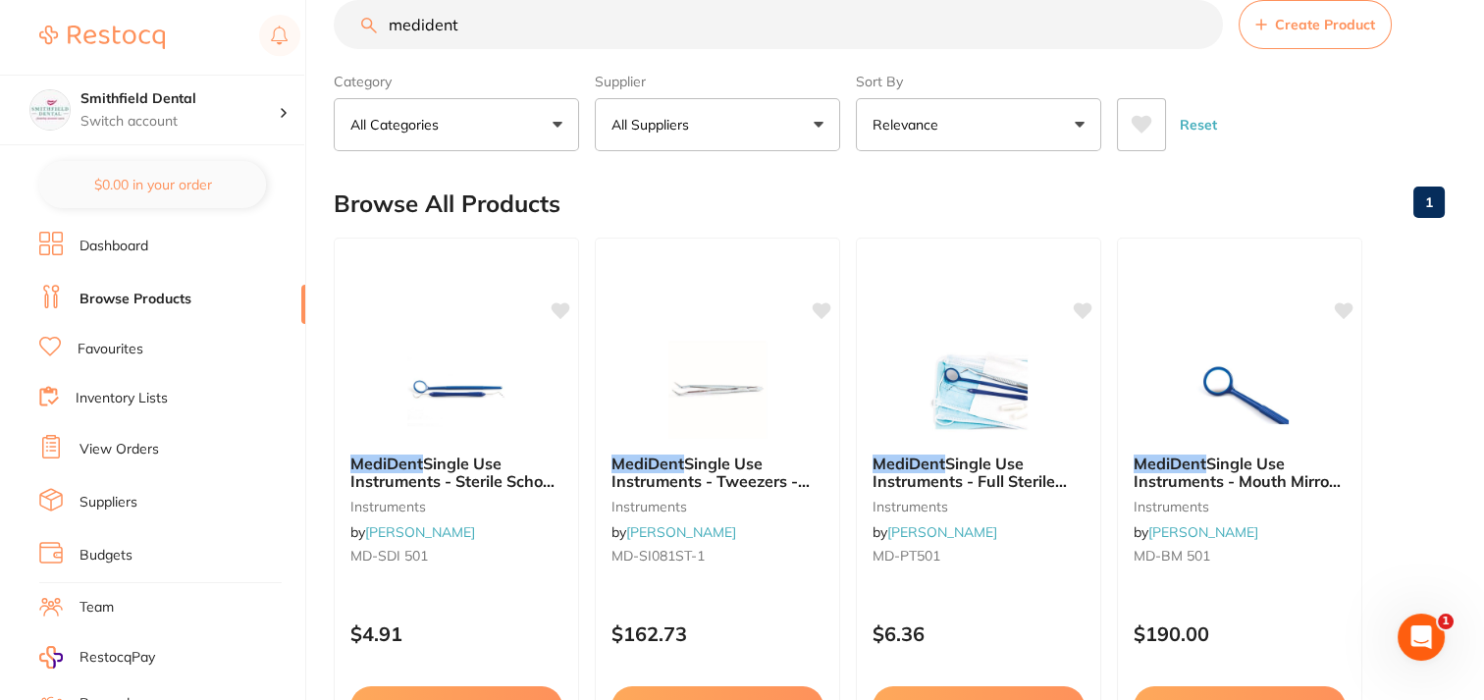
scroll to position [49, 0]
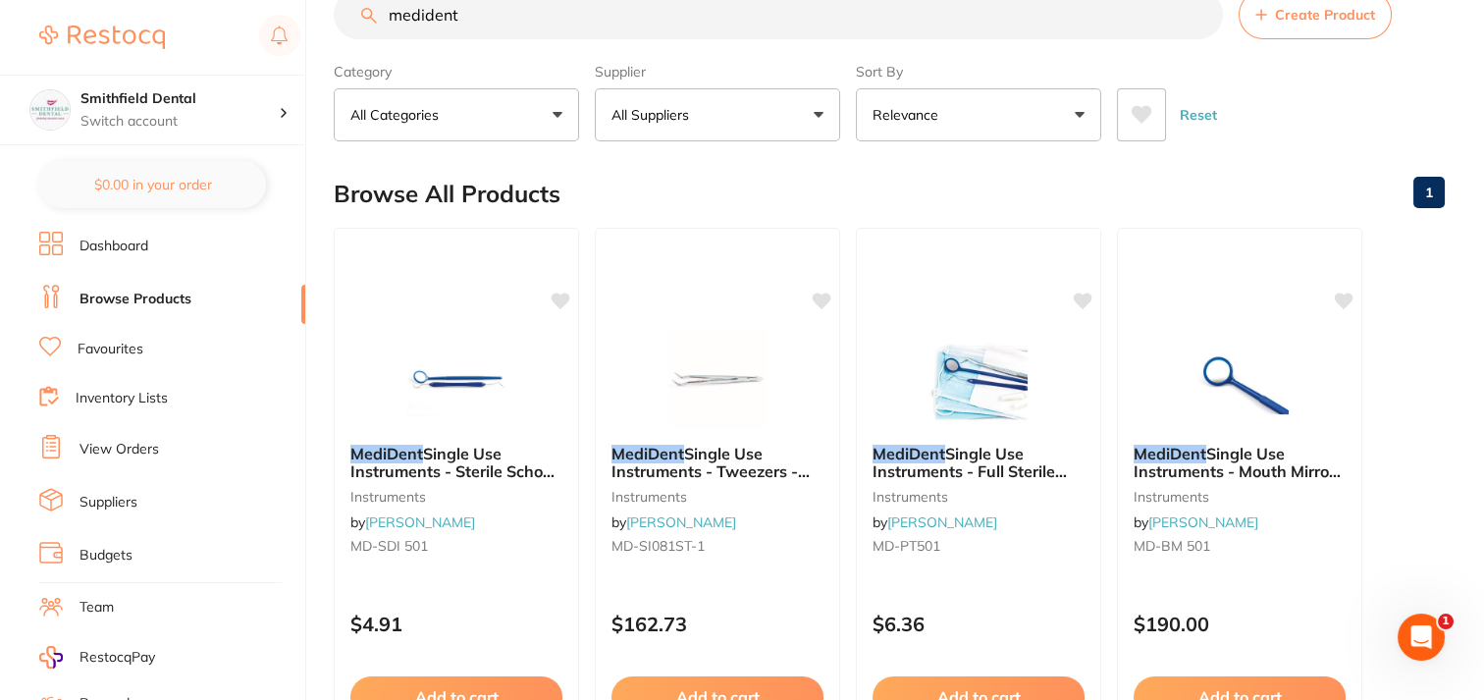
click at [128, 496] on link "Suppliers" at bounding box center [108, 503] width 58 height 20
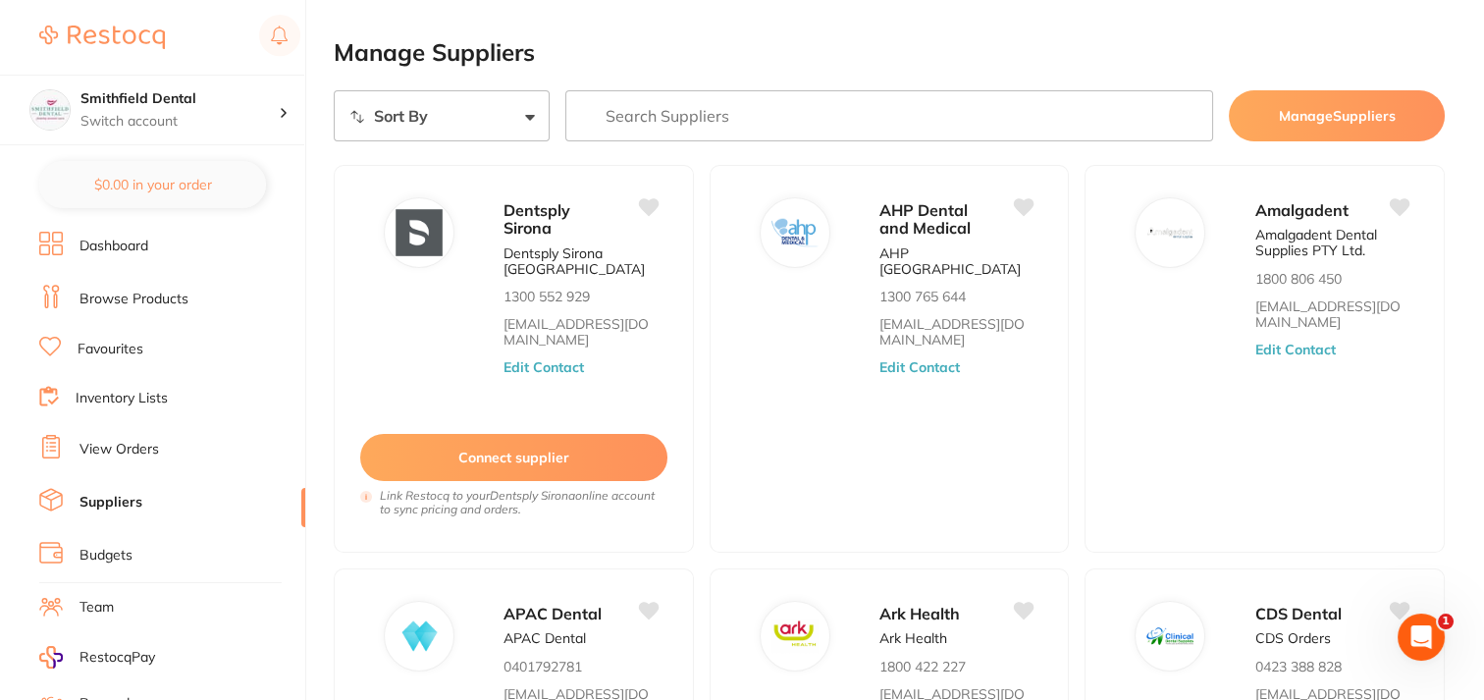
click at [530, 120] on select "Sort By A-Z Z-A" at bounding box center [442, 115] width 216 height 51
click at [627, 125] on input "search" at bounding box center [889, 115] width 648 height 51
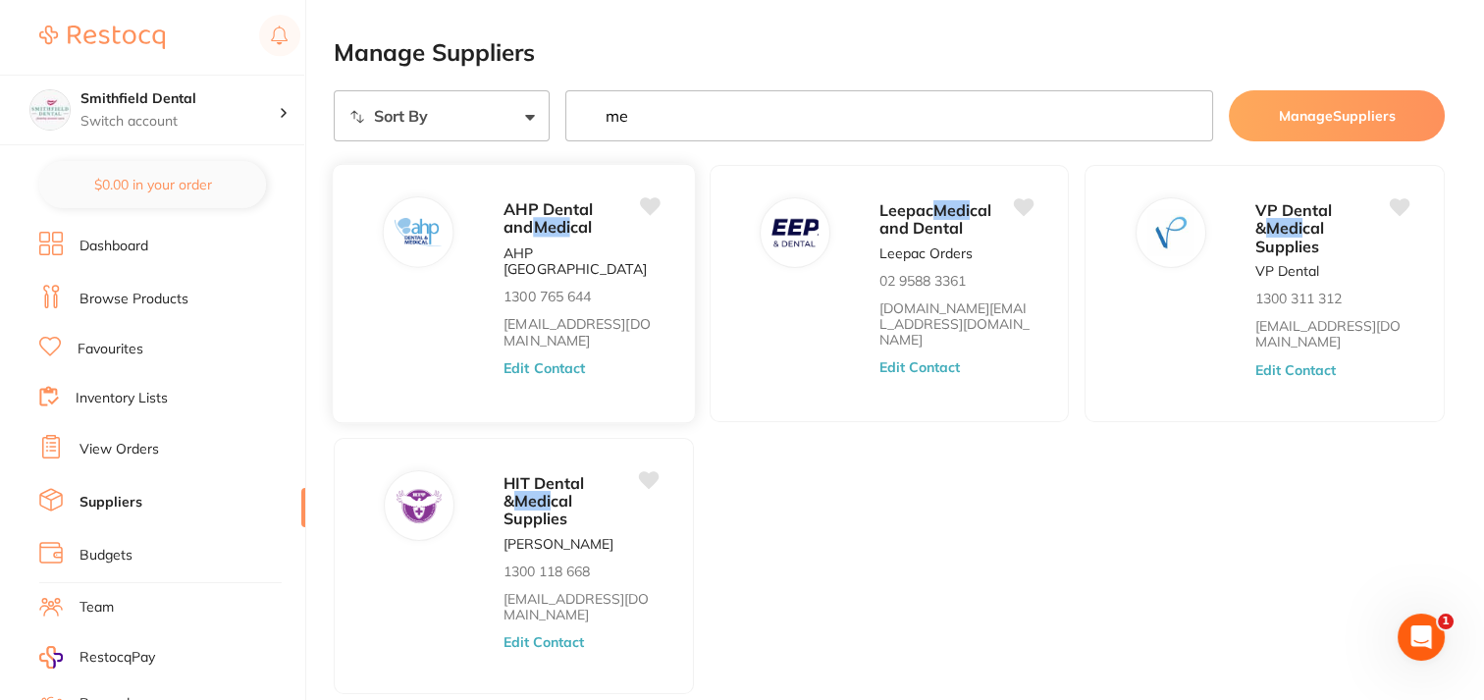
type input "m"
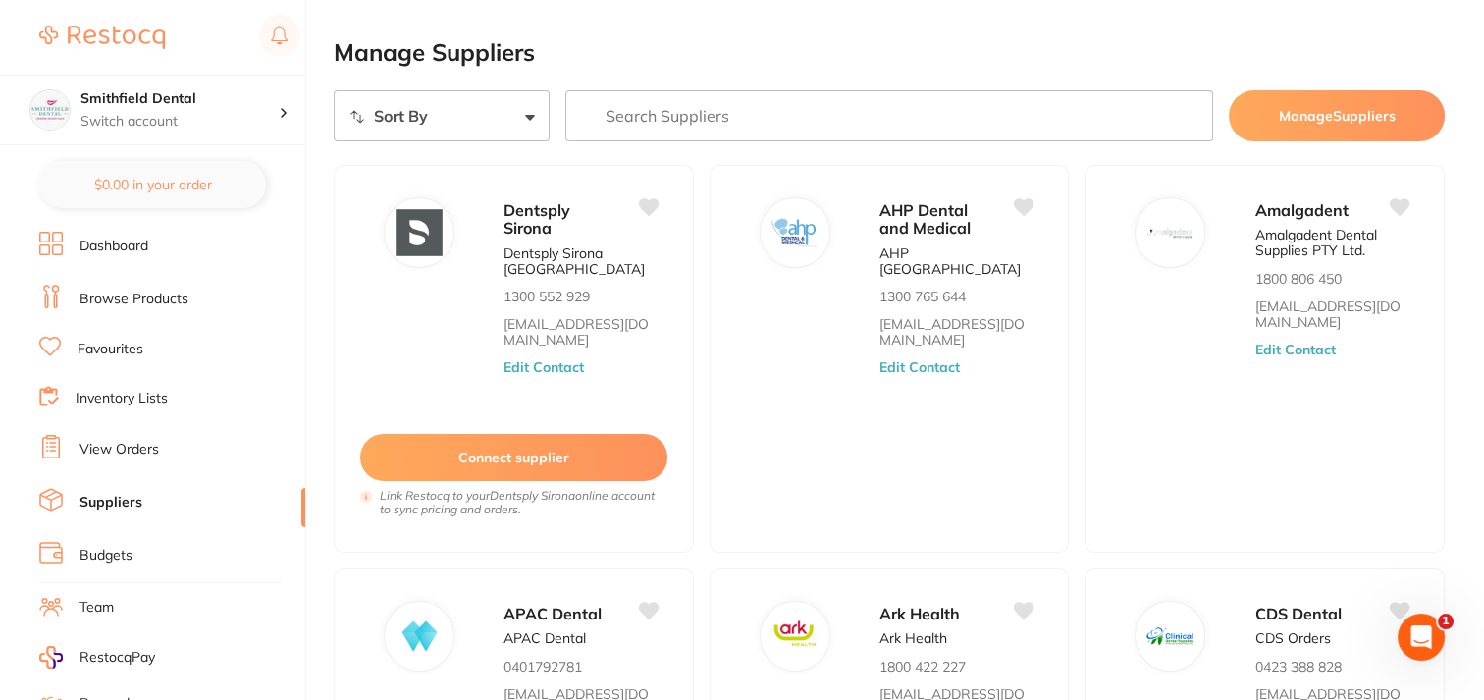
click at [120, 287] on li "Browse Products" at bounding box center [172, 299] width 266 height 29
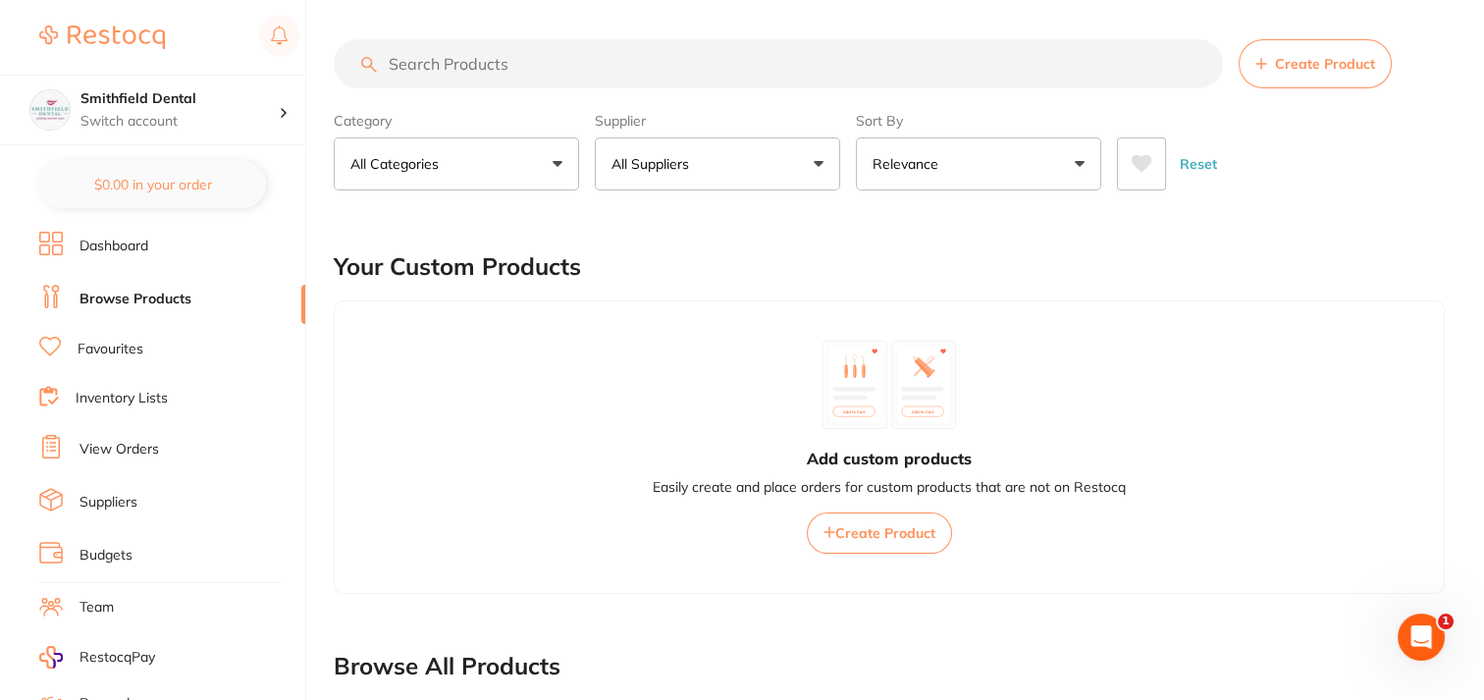
click at [483, 72] on input "search" at bounding box center [778, 63] width 889 height 49
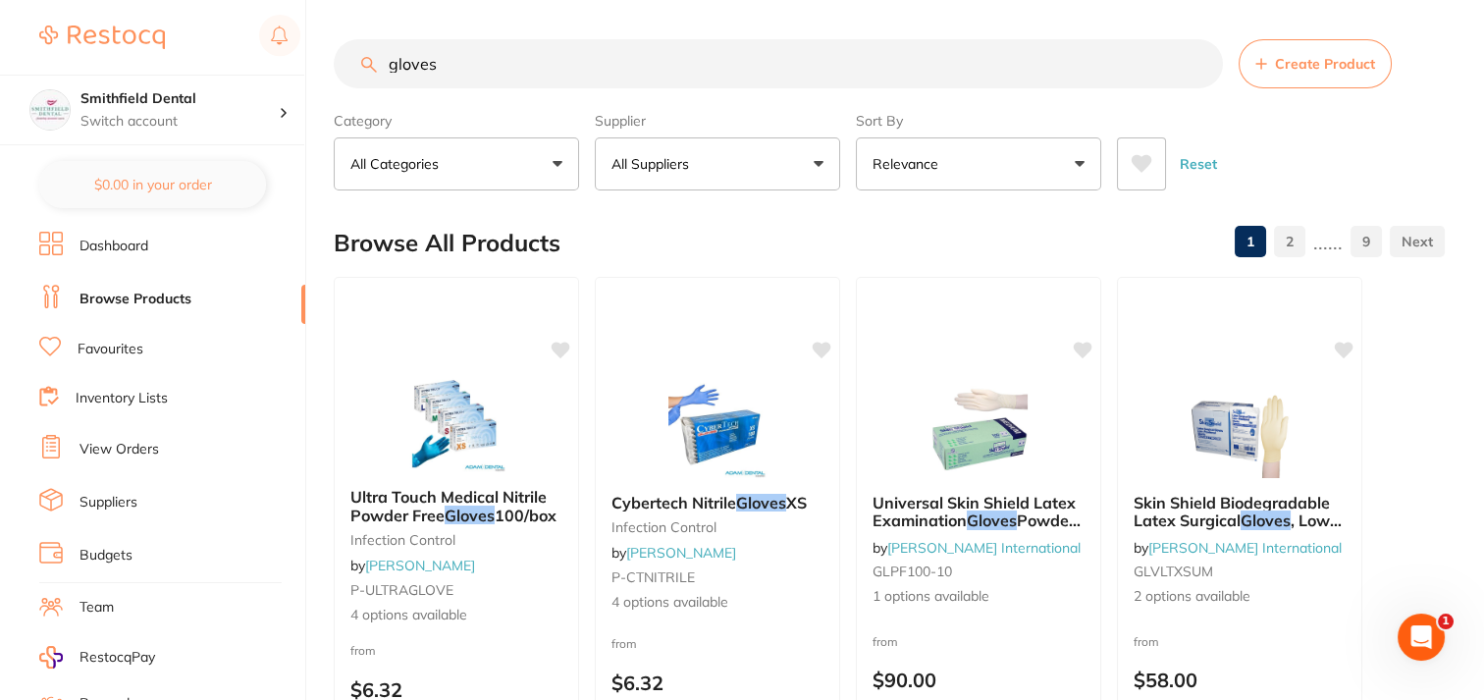
type input "gloves"
click at [820, 166] on button "All Suppliers" at bounding box center [717, 163] width 245 height 53
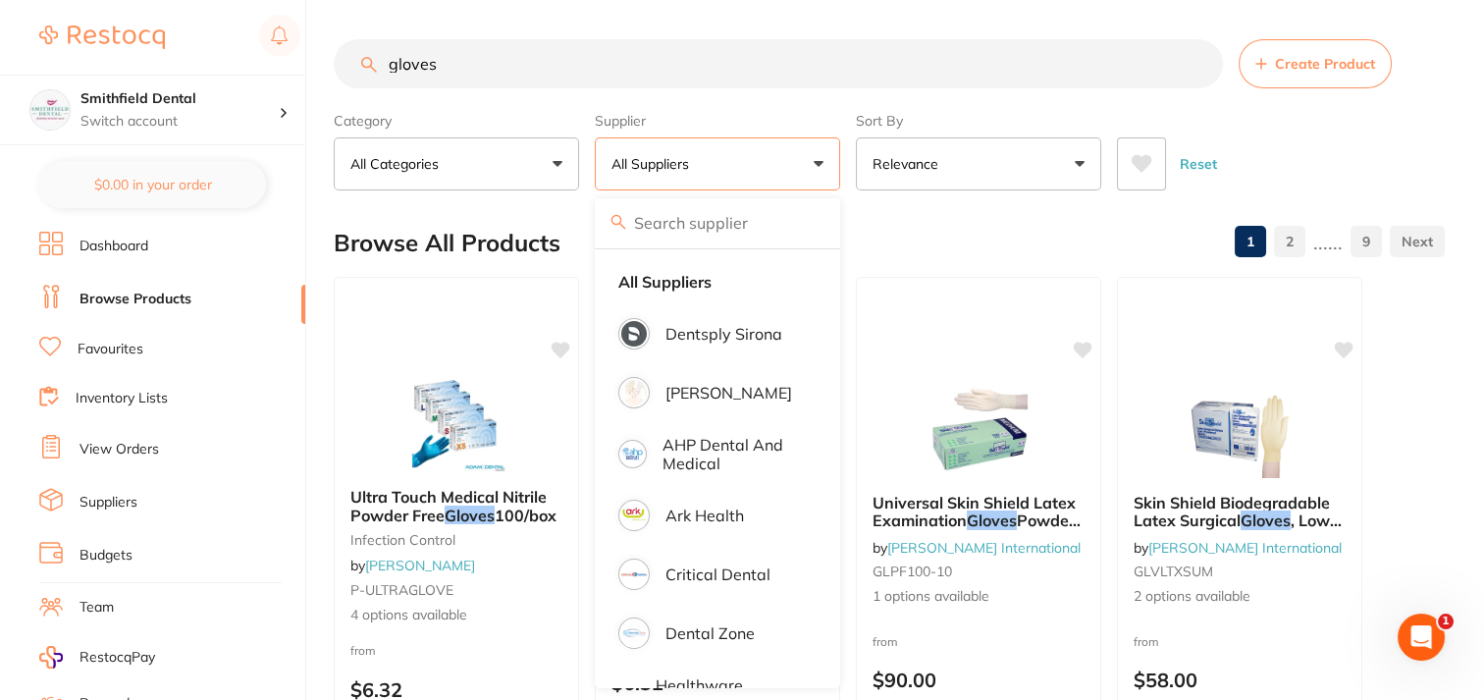
click at [698, 232] on input "search" at bounding box center [717, 222] width 245 height 49
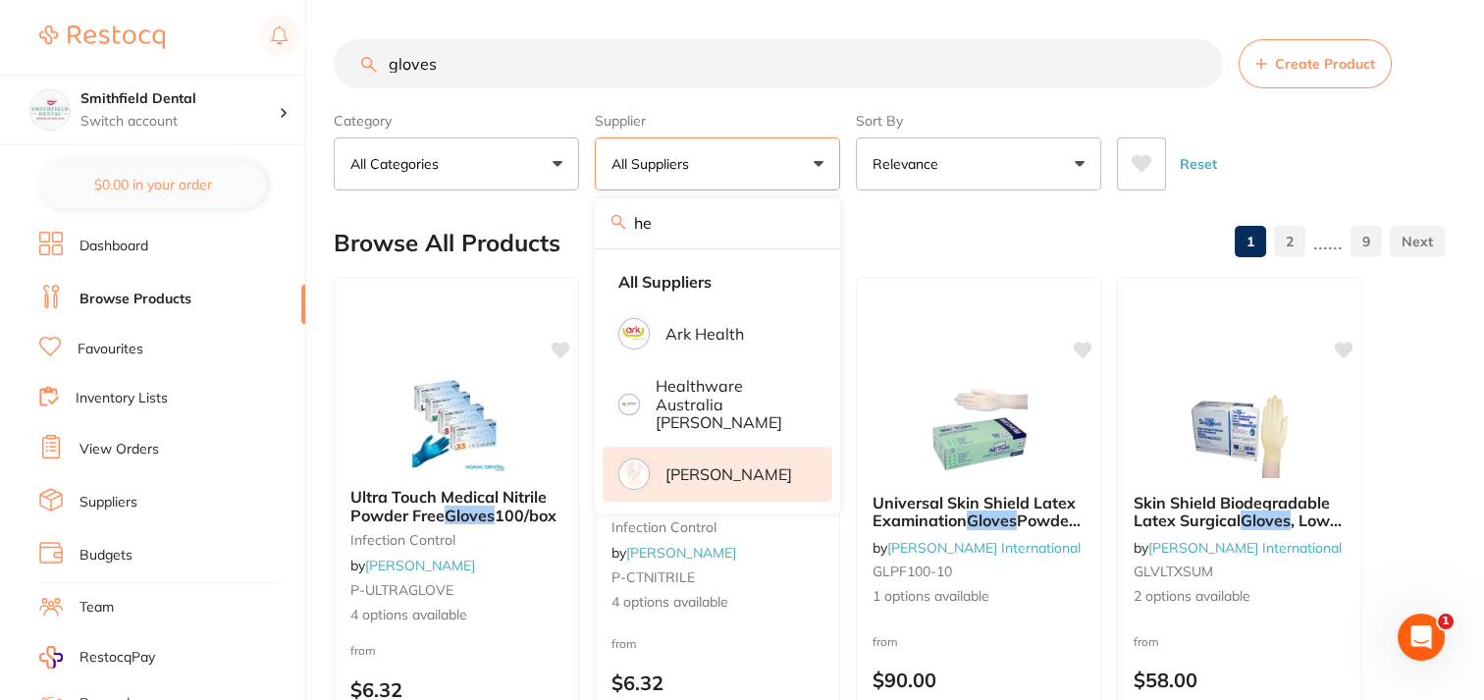
type input "he"
click at [733, 465] on p "Henry Schein Halas" at bounding box center [728, 474] width 127 height 18
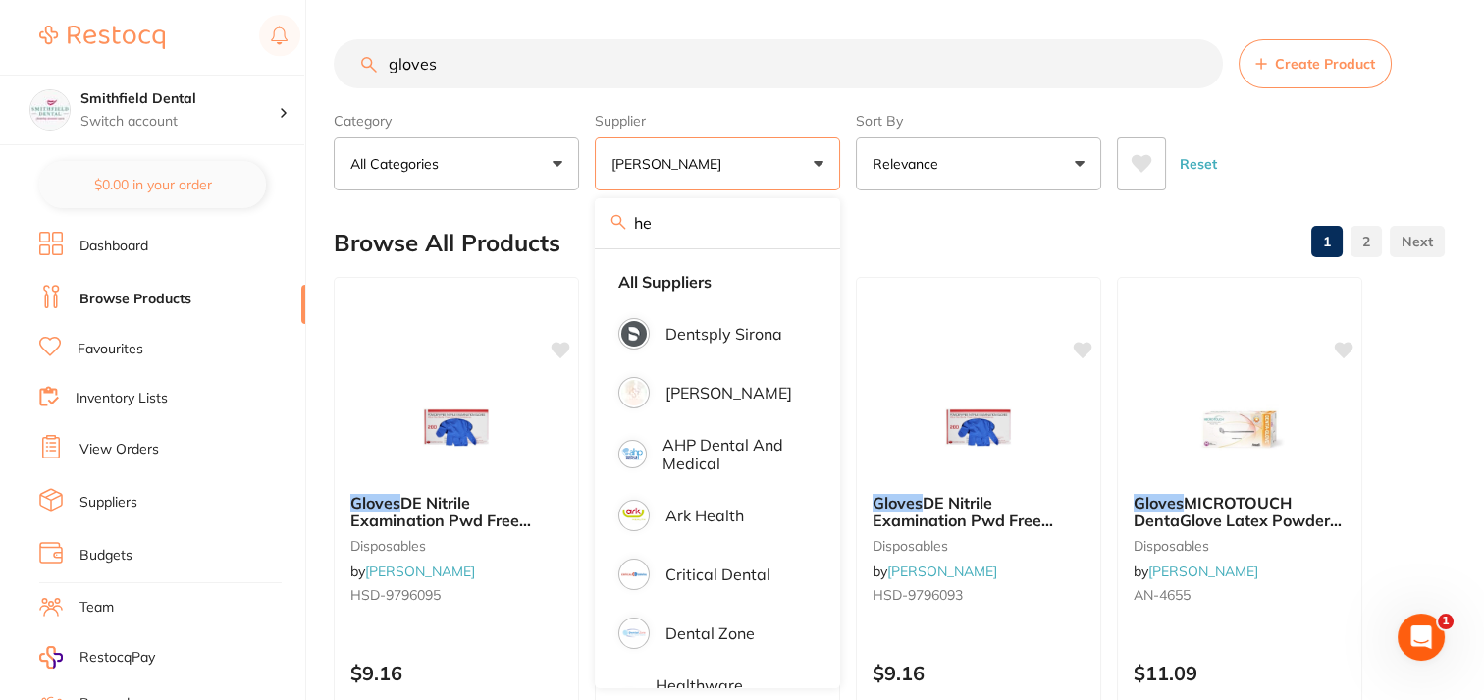
click at [325, 172] on div "$0.00 Smithfield Dental Switch account Smithfield Dental $0.00 in your order Da…" at bounding box center [742, 350] width 1484 height 700
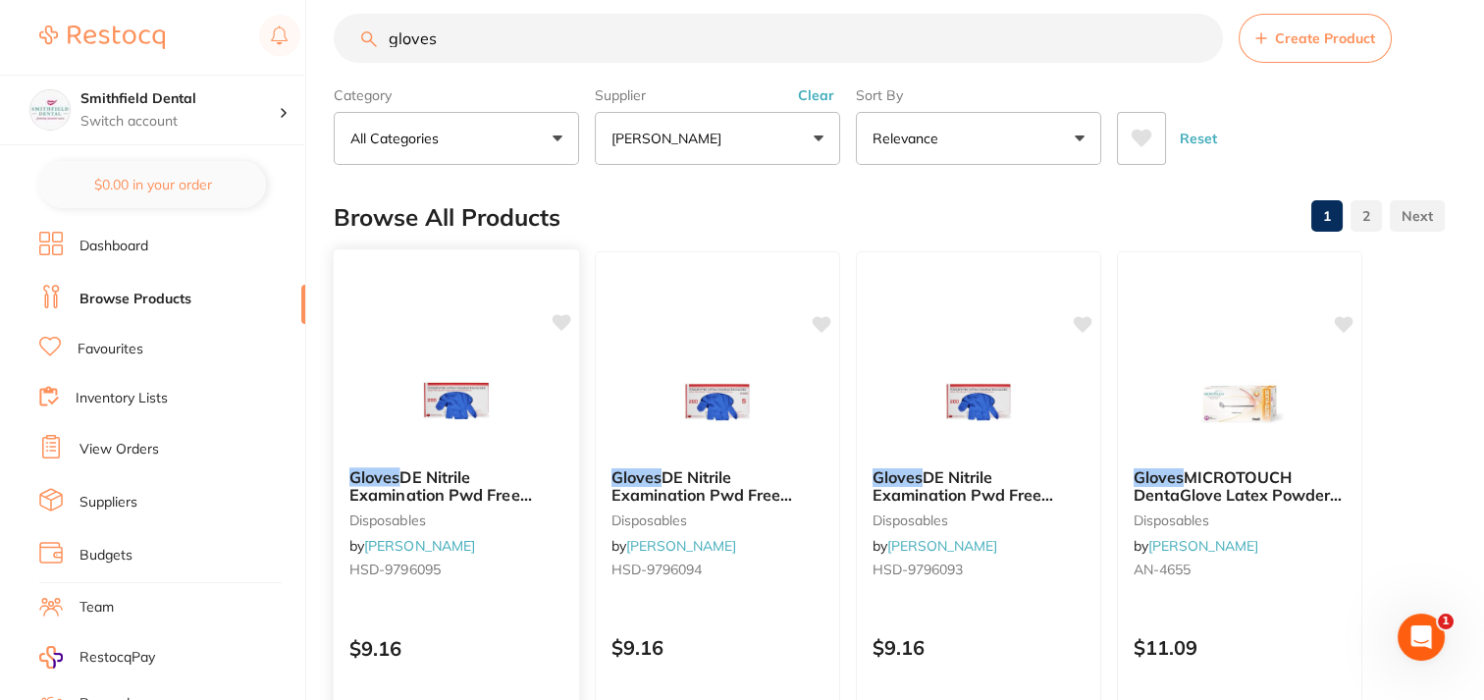
scroll to position [25, 0]
click at [493, 379] on img at bounding box center [456, 402] width 129 height 99
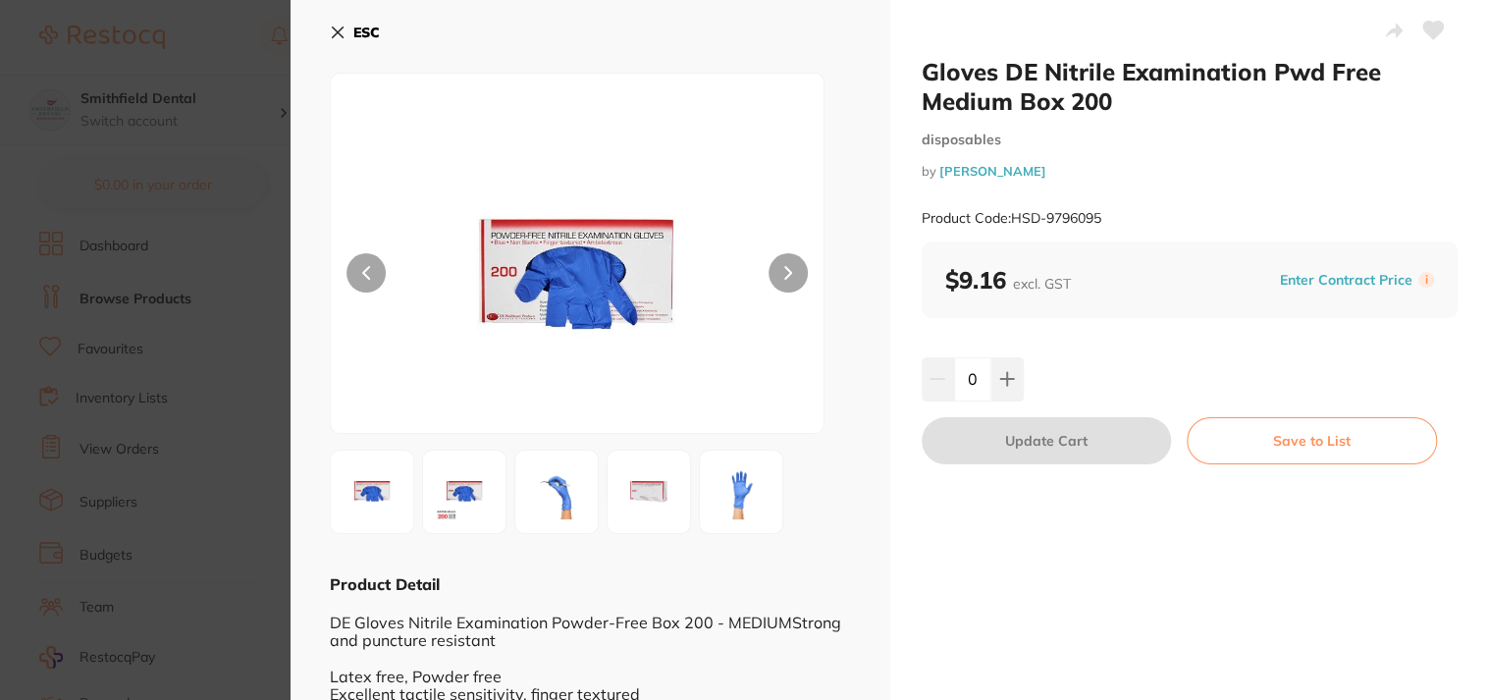
click at [1426, 32] on icon at bounding box center [1433, 31] width 21 height 18
click at [330, 37] on icon at bounding box center [338, 33] width 16 height 16
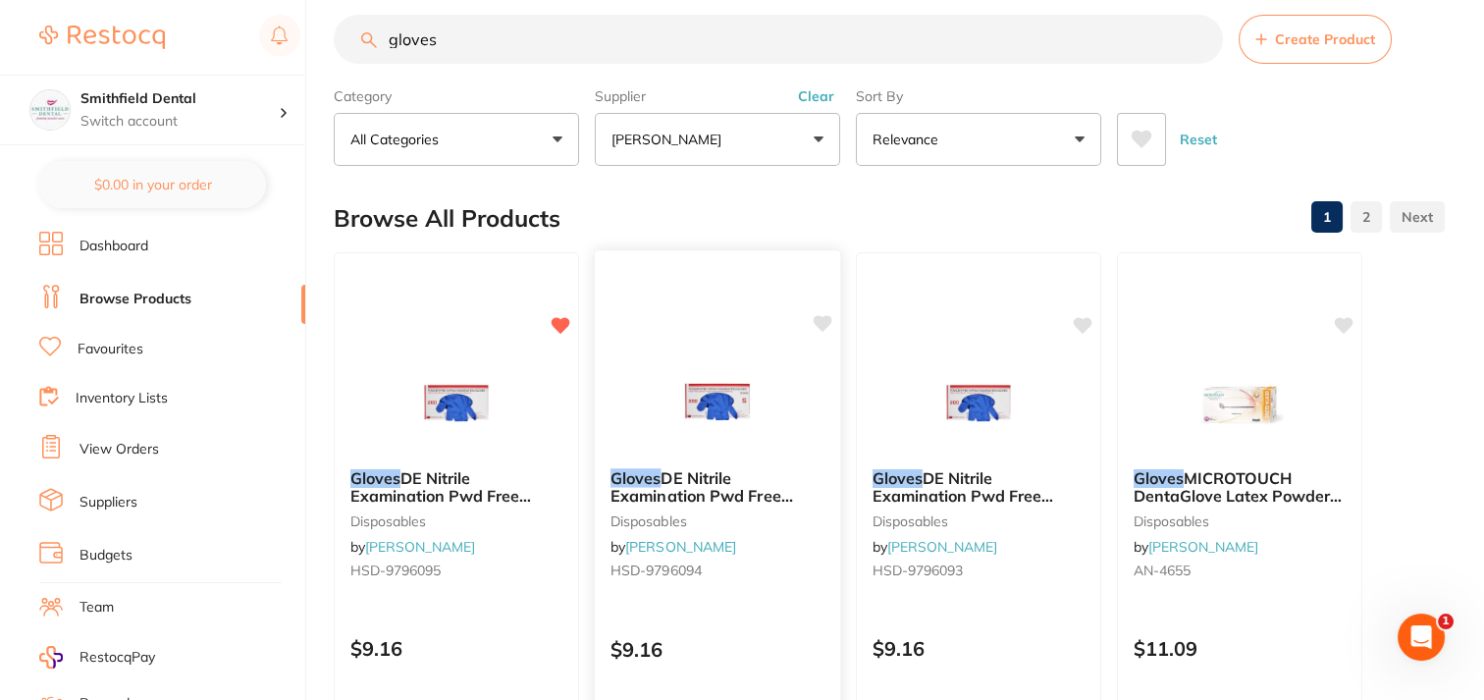
click at [685, 395] on img at bounding box center [717, 402] width 129 height 99
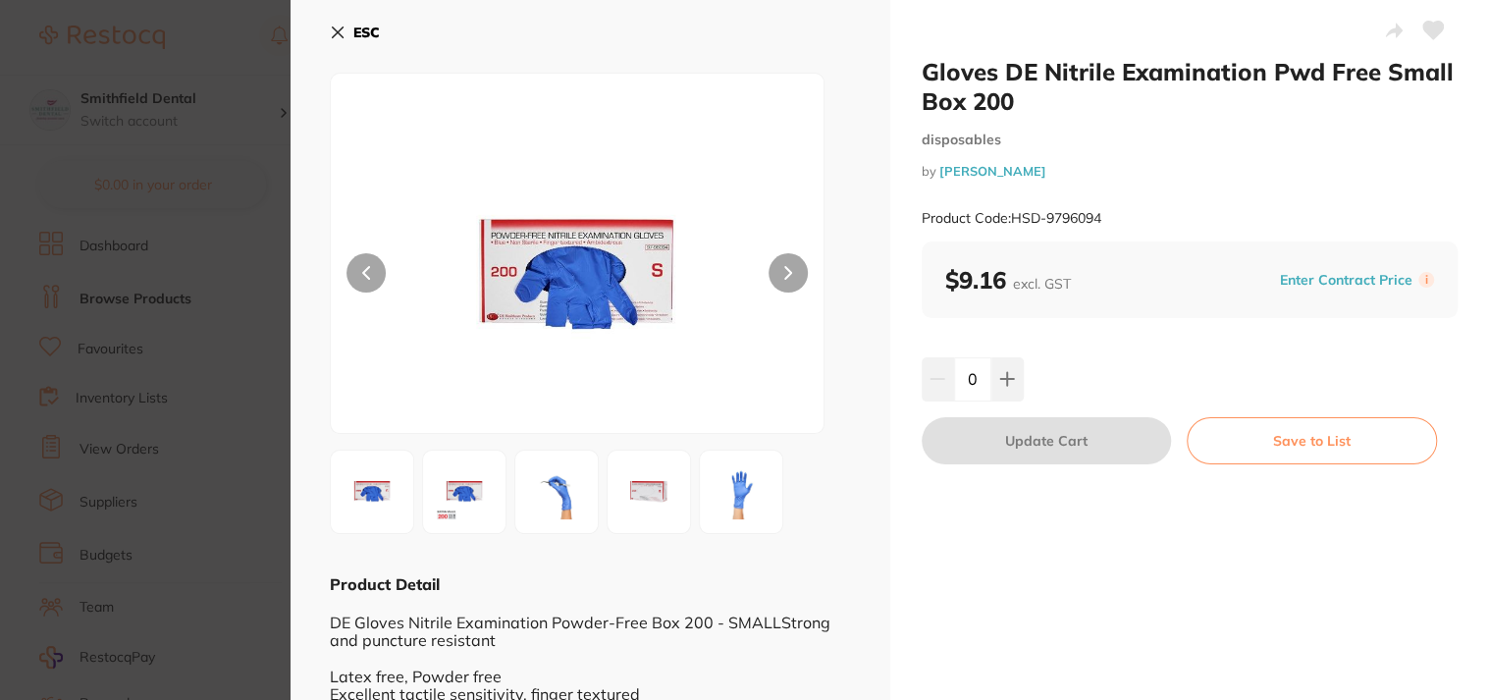
click at [1434, 34] on icon at bounding box center [1433, 31] width 22 height 20
click at [335, 33] on icon at bounding box center [338, 33] width 16 height 16
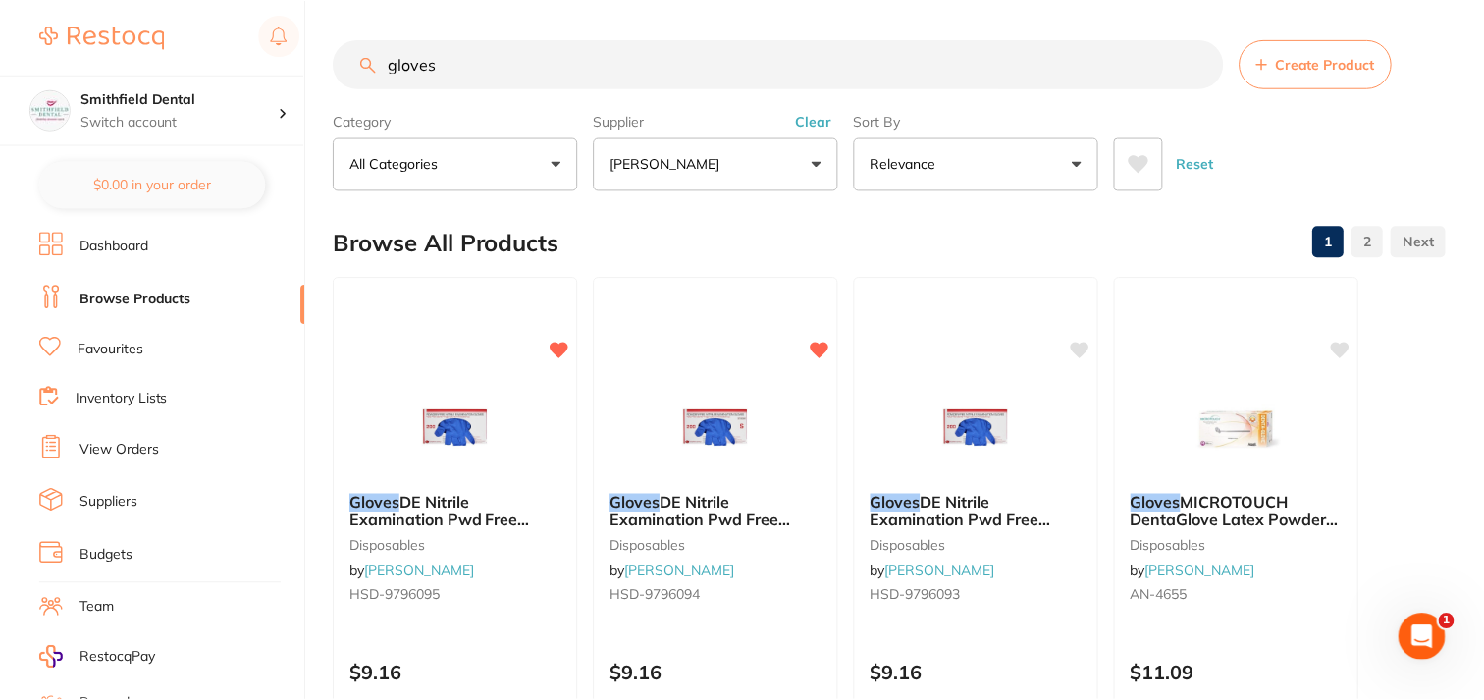
scroll to position [25, 0]
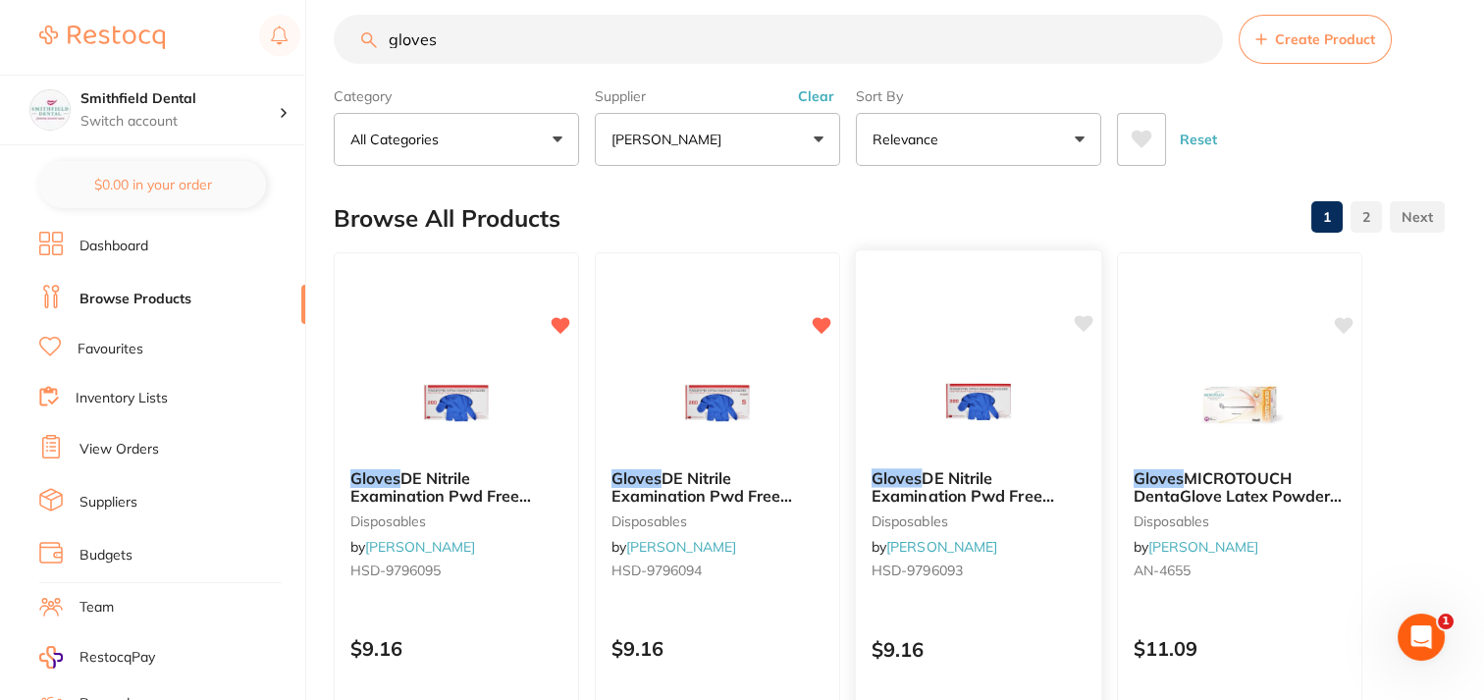
click at [981, 383] on img at bounding box center [978, 402] width 129 height 99
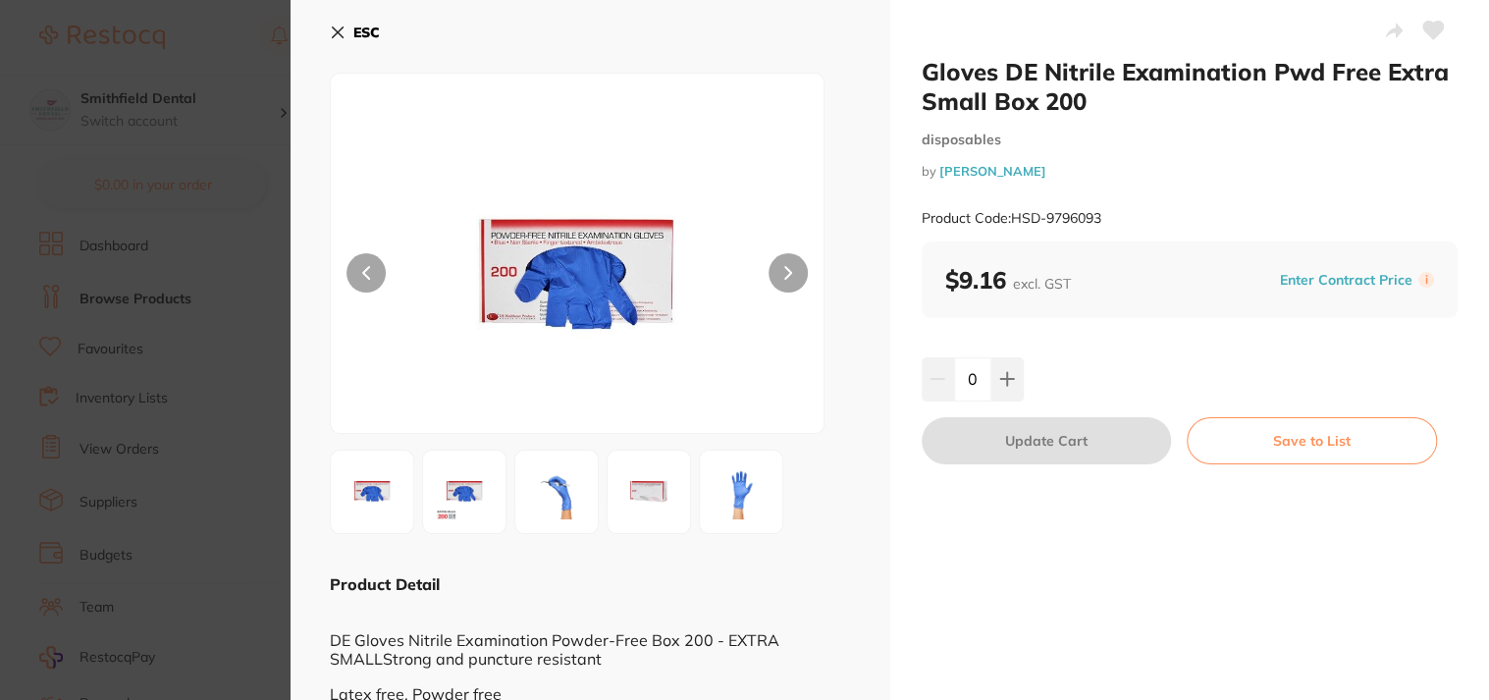
click at [331, 30] on icon at bounding box center [338, 33] width 16 height 16
